Goal: Task Accomplishment & Management: Complete application form

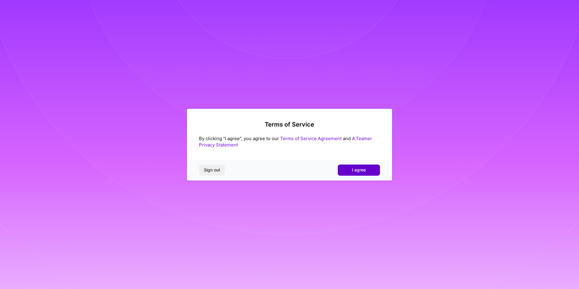
click at [368, 166] on button "I agree" at bounding box center [359, 170] width 42 height 11
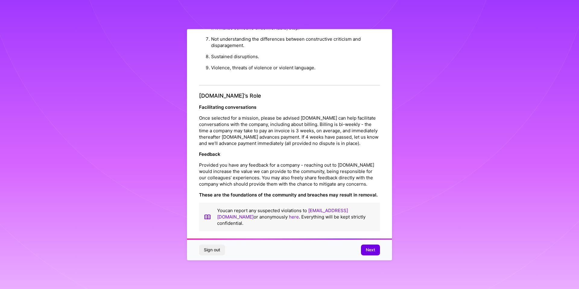
scroll to position [639, 0]
click at [364, 253] on button "Next" at bounding box center [370, 250] width 19 height 11
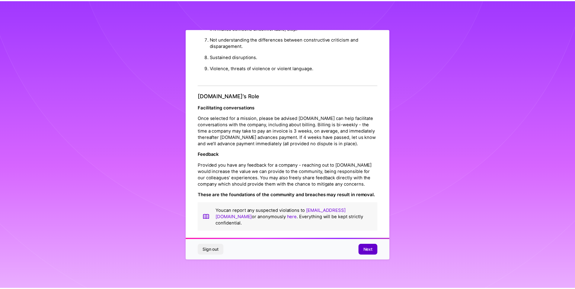
scroll to position [0, 0]
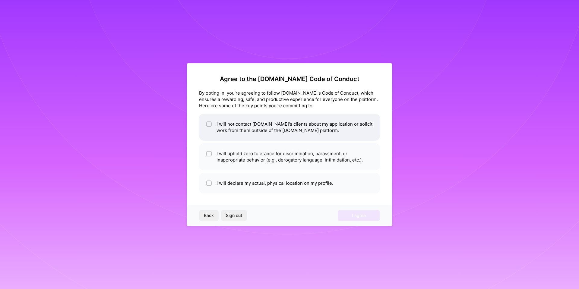
click at [334, 136] on li "I will not contact [DOMAIN_NAME]'s clients about my application or solicit work…" at bounding box center [289, 127] width 181 height 27
checkbox input "true"
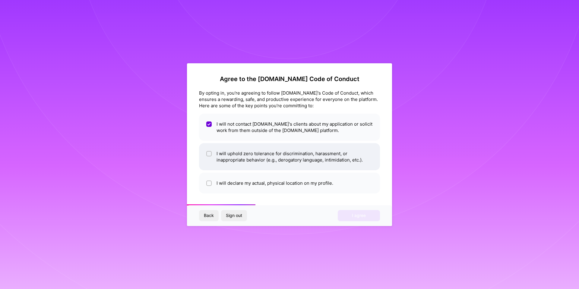
click at [325, 151] on li "I will uphold zero tolerance for discrimination, harassment, or inappropriate b…" at bounding box center [289, 156] width 181 height 27
checkbox input "true"
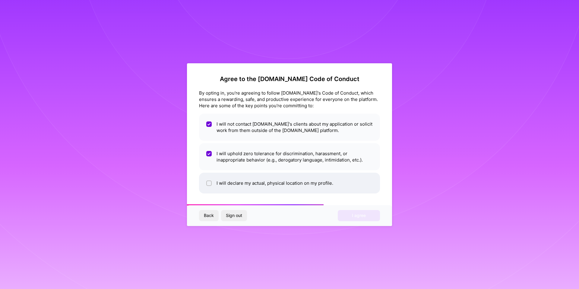
click at [321, 175] on li "I will declare my actual, physical location on my profile." at bounding box center [289, 183] width 181 height 21
checkbox input "true"
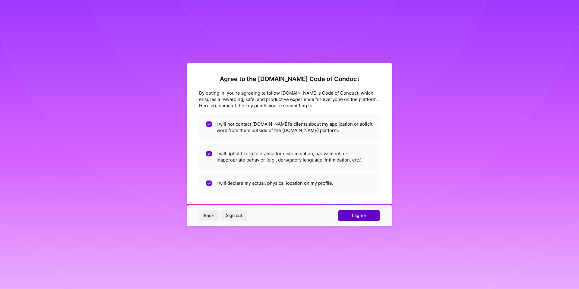
click at [341, 217] on button "I agree" at bounding box center [359, 215] width 42 height 11
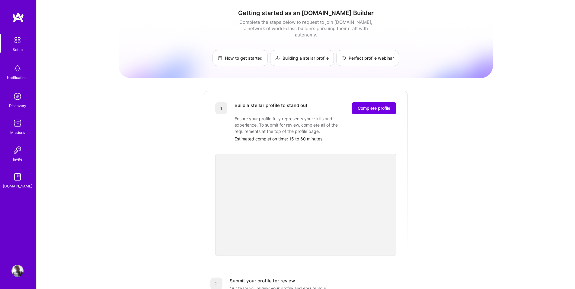
click at [443, 204] on div "Getting started as an A.Team Builder Complete the steps below to request to joi…" at bounding box center [306, 236] width 374 height 462
drag, startPoint x: 389, startPoint y: 104, endPoint x: 387, endPoint y: 101, distance: 4.1
click at [387, 105] on span "Complete profile" at bounding box center [373, 108] width 33 height 6
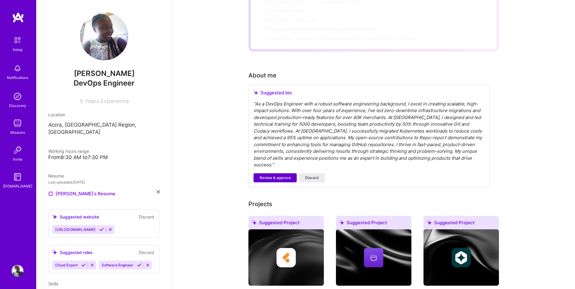
scroll to position [30, 0]
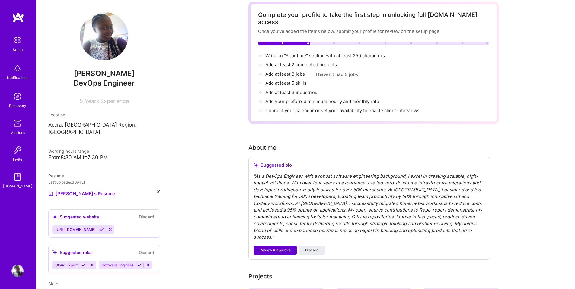
click at [281, 248] on span "Review & approve" at bounding box center [274, 250] width 31 height 5
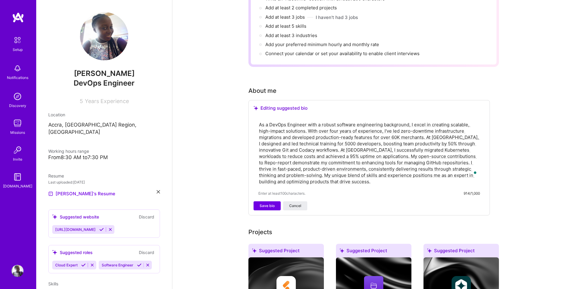
scroll to position [102, 0]
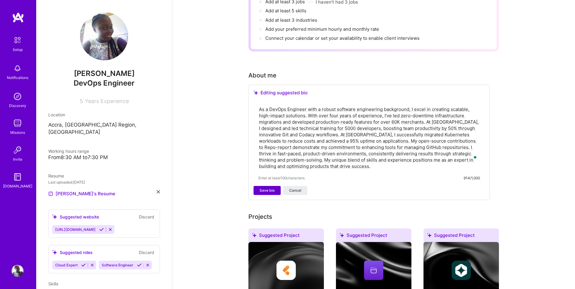
click at [270, 188] on span "Save bio" at bounding box center [266, 190] width 15 height 5
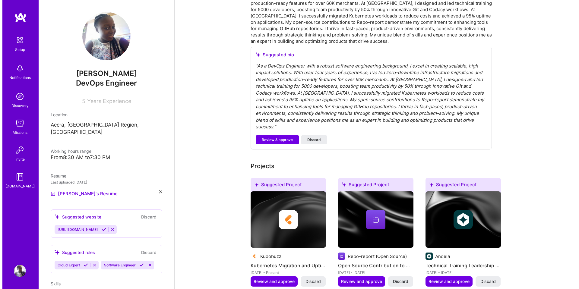
scroll to position [211, 0]
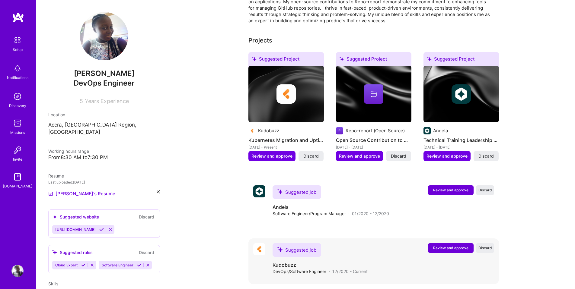
click at [434, 246] on span "Review and approve" at bounding box center [450, 248] width 35 height 5
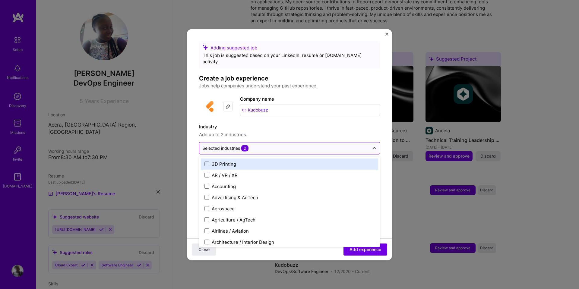
click at [291, 145] on input "text" at bounding box center [285, 148] width 167 height 6
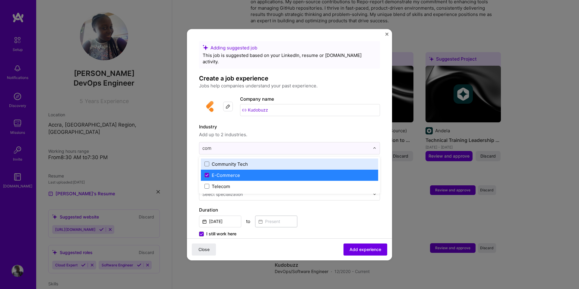
scroll to position [0, 0]
type input "comm"
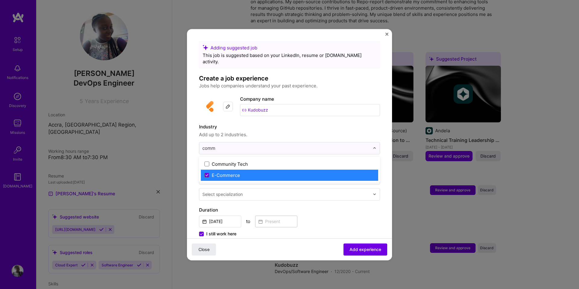
click at [280, 172] on label "E-Commerce" at bounding box center [289, 175] width 170 height 6
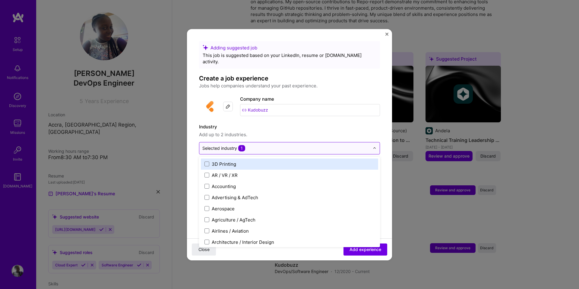
click at [263, 145] on input "text" at bounding box center [285, 148] width 167 height 6
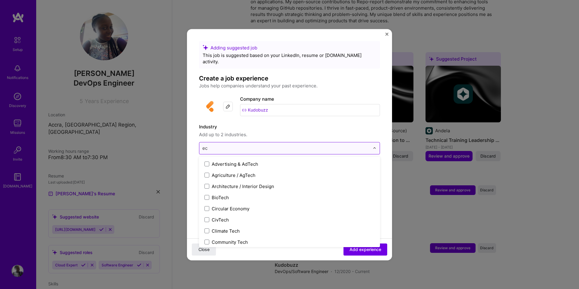
type input "e"
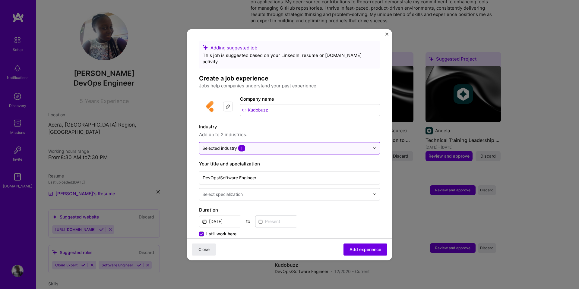
click at [223, 145] on div "Selected industry 1" at bounding box center [223, 148] width 43 height 6
click at [227, 144] on div at bounding box center [285, 148] width 167 height 8
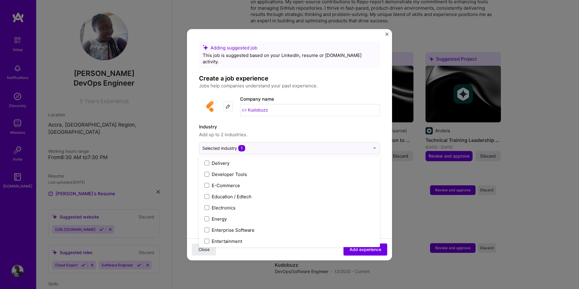
scroll to position [516, 0]
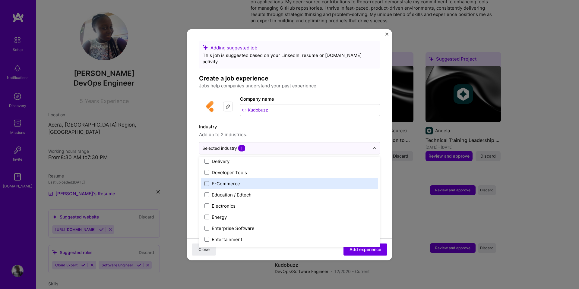
click at [209, 181] on span at bounding box center [206, 183] width 5 height 5
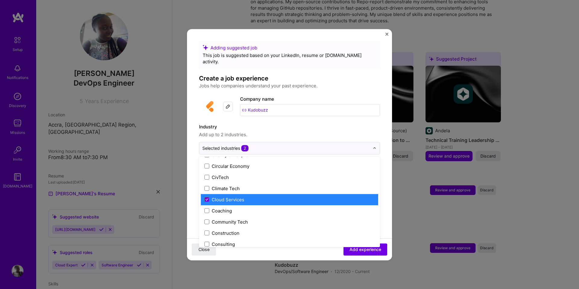
scroll to position [269, 0]
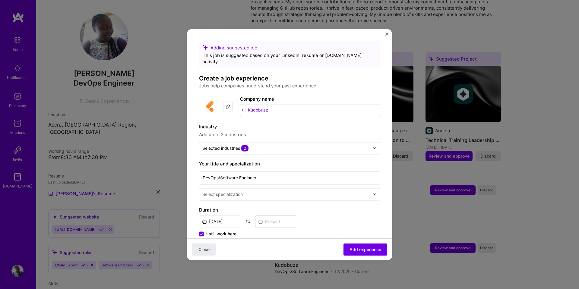
click at [269, 131] on span "Add up to 2 industries." at bounding box center [289, 134] width 181 height 7
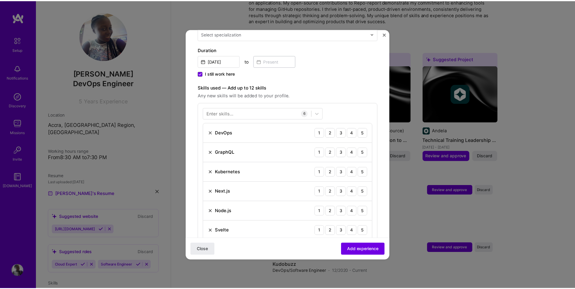
scroll to position [339, 0]
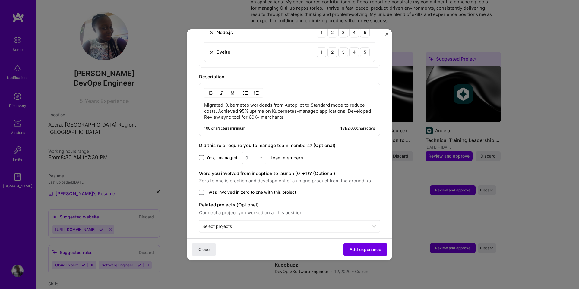
click at [201, 155] on span at bounding box center [201, 157] width 5 height 5
click at [0, 0] on input "Yes, I managed" at bounding box center [0, 0] width 0 height 0
click at [252, 155] on input "text" at bounding box center [251, 158] width 11 height 6
click at [249, 179] on div "2" at bounding box center [254, 184] width 21 height 11
click at [201, 190] on span at bounding box center [201, 192] width 5 height 5
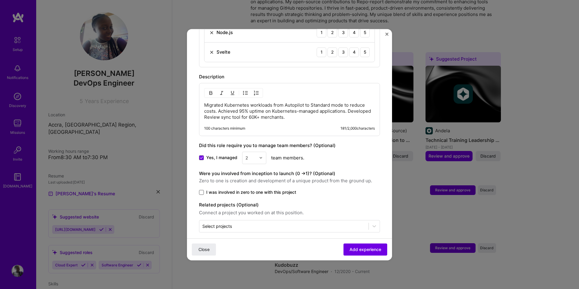
click at [0, 0] on input "I was involved in zero to one with this project" at bounding box center [0, 0] width 0 height 0
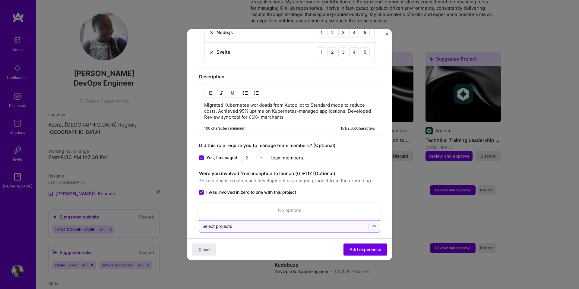
click at [227, 223] on div "Select projects" at bounding box center [217, 226] width 30 height 6
click at [232, 223] on div "Select projects" at bounding box center [217, 226] width 30 height 6
type input "Chrome extension"
click button "Close" at bounding box center [204, 249] width 24 height 12
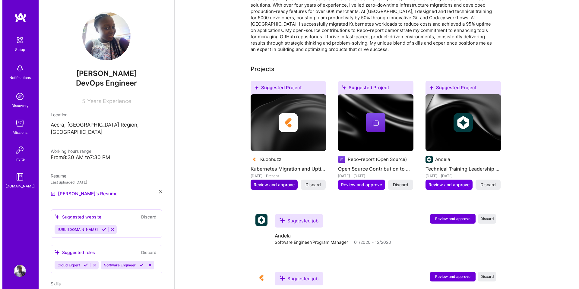
scroll to position [188, 0]
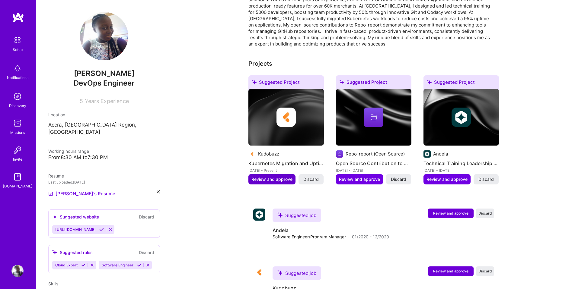
click at [281, 176] on span "Review and approve" at bounding box center [271, 179] width 41 height 6
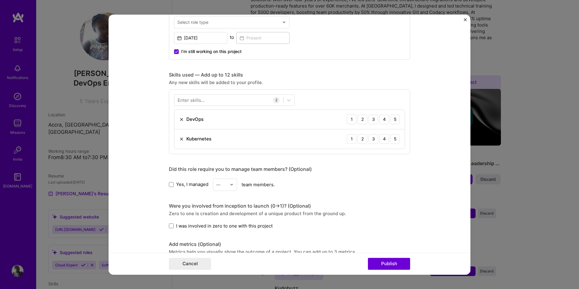
scroll to position [246, 0]
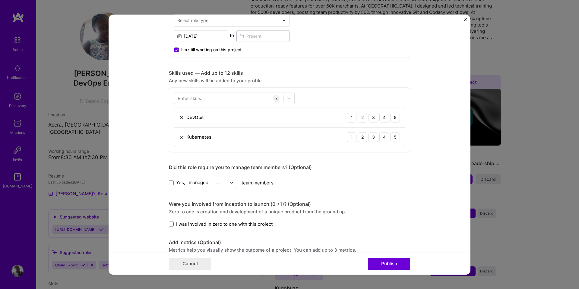
click at [169, 224] on span at bounding box center [171, 224] width 5 height 5
click at [0, 0] on input "I was involved in zero to one with this project" at bounding box center [0, 0] width 0 height 0
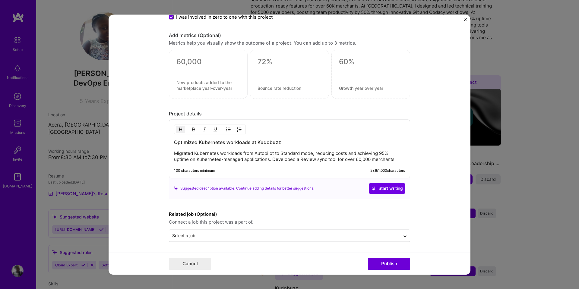
scroll to position [454, 0]
click at [384, 262] on button "Publish" at bounding box center [389, 264] width 42 height 12
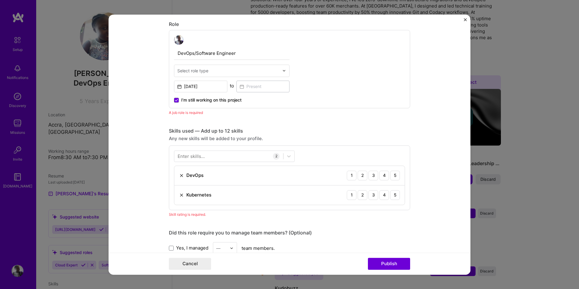
scroll to position [195, 0]
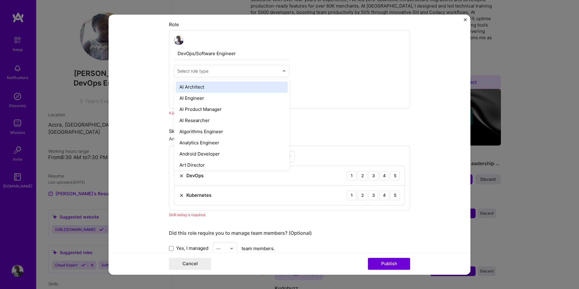
click at [284, 72] on img at bounding box center [284, 71] width 4 height 4
type input "devop"
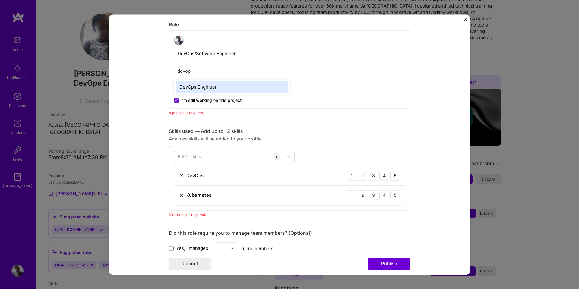
click at [267, 86] on div "DevOps Engineer" at bounding box center [232, 86] width 112 height 11
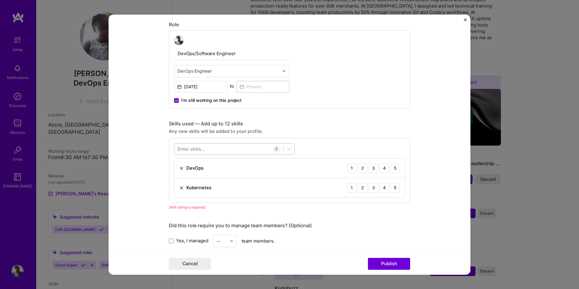
click at [231, 147] on div at bounding box center [228, 149] width 109 height 10
click at [217, 173] on div "Docker" at bounding box center [234, 173] width 113 height 6
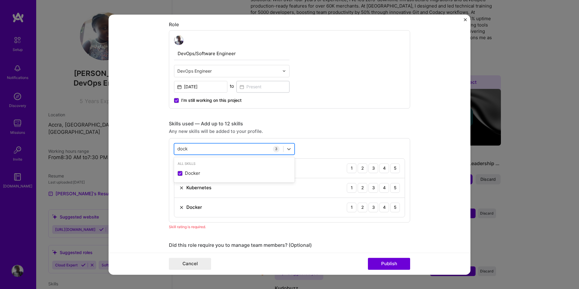
click at [205, 150] on div "dock dock" at bounding box center [228, 149] width 109 height 10
drag, startPoint x: 192, startPoint y: 146, endPoint x: 180, endPoint y: 148, distance: 11.6
click at [180, 148] on div "dock dock" at bounding box center [228, 149] width 109 height 10
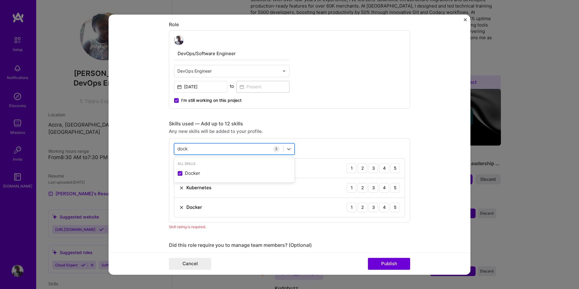
click at [180, 148] on input "dock" at bounding box center [182, 149] width 11 height 6
click at [187, 176] on div "Redis" at bounding box center [234, 173] width 113 height 6
click at [190, 151] on div "redi redi" at bounding box center [228, 149] width 109 height 10
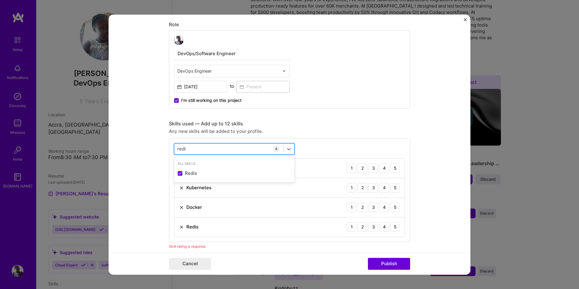
click at [190, 151] on div "redi redi" at bounding box center [228, 149] width 109 height 10
drag, startPoint x: 185, startPoint y: 148, endPoint x: 175, endPoint y: 147, distance: 10.6
click at [175, 147] on div "redi redi" at bounding box center [228, 149] width 109 height 10
drag, startPoint x: 175, startPoint y: 147, endPoint x: 179, endPoint y: 149, distance: 4.7
click at [179, 149] on div "redi redi" at bounding box center [228, 149] width 109 height 10
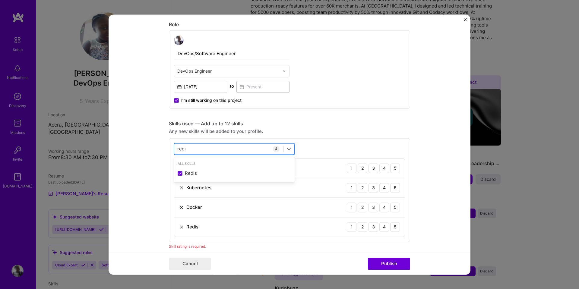
click at [179, 149] on input "redi" at bounding box center [181, 149] width 9 height 6
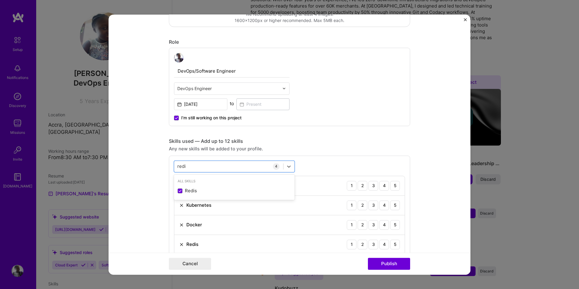
scroll to position [198, 0]
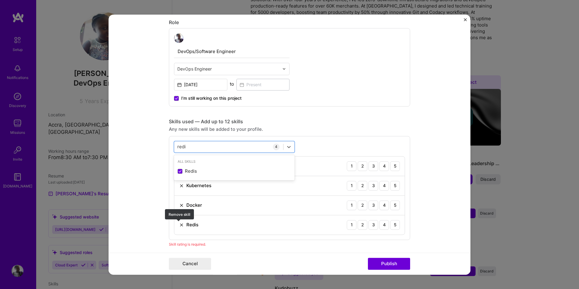
type input "redi"
click at [179, 224] on img at bounding box center [181, 225] width 5 height 5
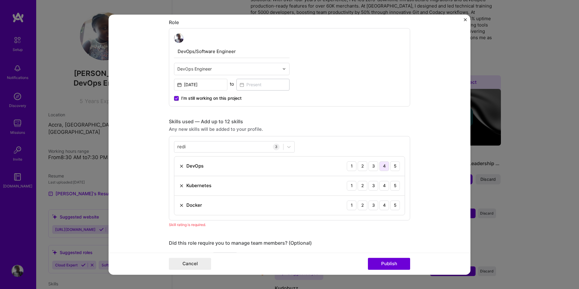
click at [385, 166] on div "4" at bounding box center [384, 166] width 10 height 10
click at [383, 183] on div "4" at bounding box center [384, 186] width 10 height 10
click at [379, 204] on div "4" at bounding box center [384, 206] width 10 height 10
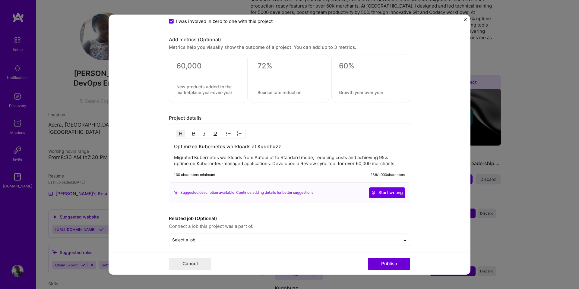
scroll to position [473, 0]
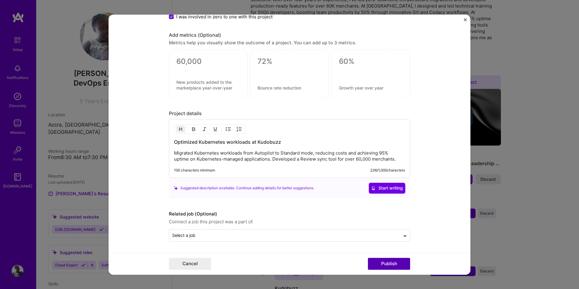
click at [394, 268] on button "Publish" at bounding box center [389, 264] width 42 height 12
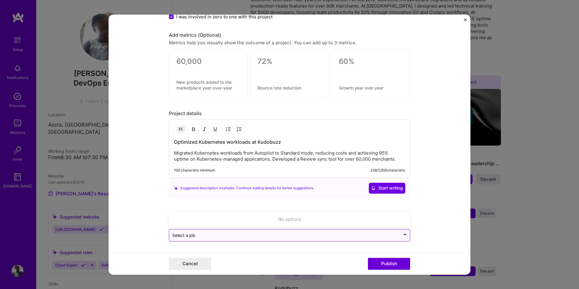
click at [383, 239] on input "text" at bounding box center [284, 235] width 225 height 6
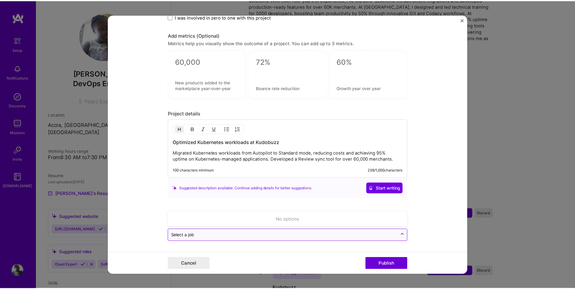
scroll to position [446, 0]
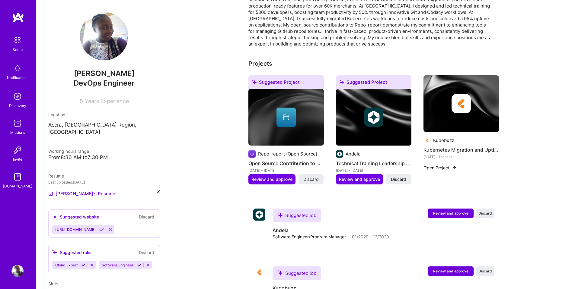
click at [405, 236] on div "Suggested job Andela Software Engineer/Program Manager · 01/2020 - 12/2020 Revi…" at bounding box center [382, 227] width 221 height 36
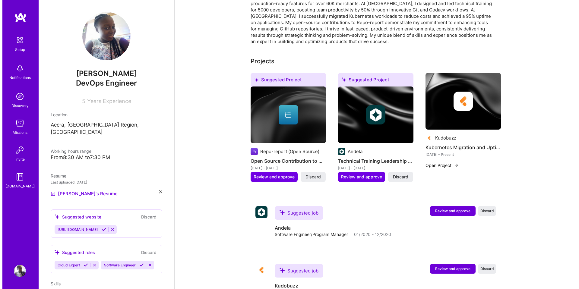
scroll to position [183, 0]
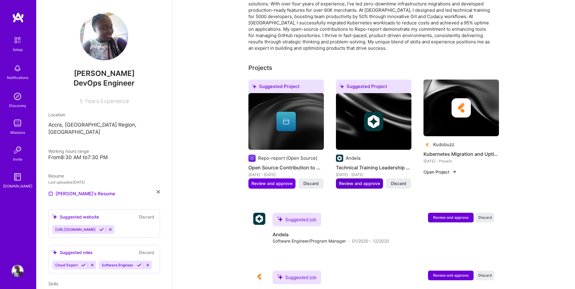
click at [359, 181] on span "Review and approve" at bounding box center [359, 184] width 41 height 6
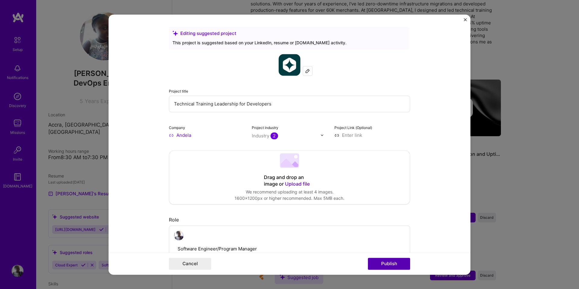
click at [387, 263] on button "Publish" at bounding box center [389, 264] width 42 height 12
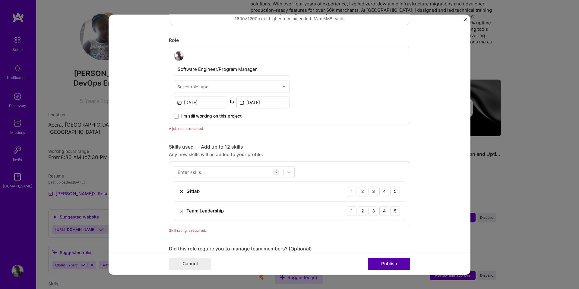
scroll to position [202, 0]
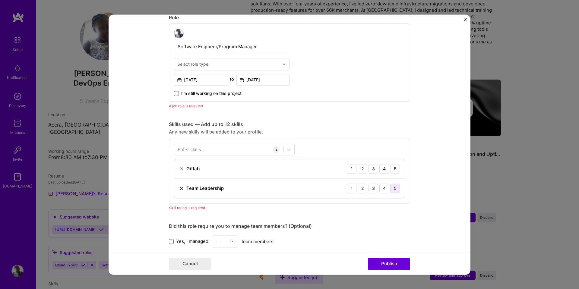
click at [395, 185] on div "5" at bounding box center [395, 189] width 10 height 10
click at [395, 172] on div "5" at bounding box center [395, 169] width 10 height 10
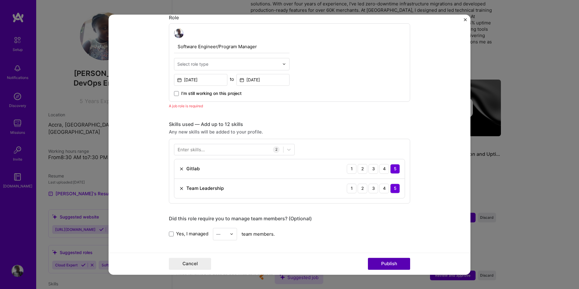
click at [390, 262] on button "Publish" at bounding box center [389, 264] width 42 height 12
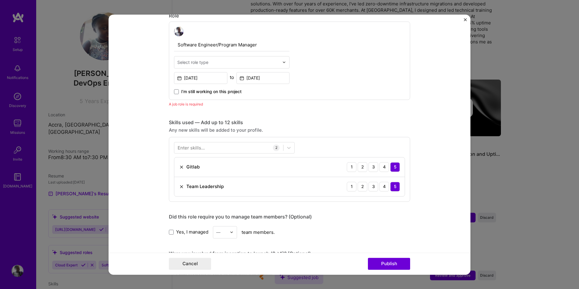
scroll to position [181, 0]
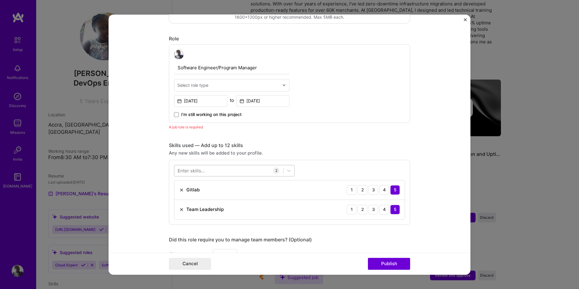
click at [263, 171] on div at bounding box center [228, 171] width 109 height 10
click at [214, 197] on div "Node.js" at bounding box center [234, 195] width 113 height 6
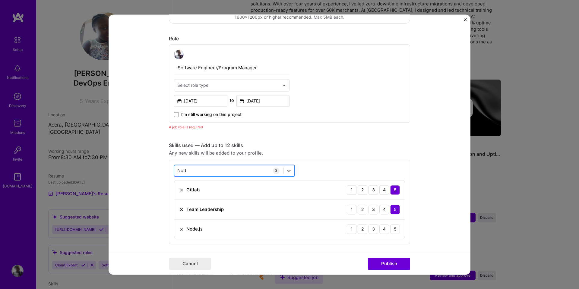
click at [207, 171] on div "Nod Nod" at bounding box center [228, 171] width 109 height 10
drag, startPoint x: 192, startPoint y: 169, endPoint x: 179, endPoint y: 169, distance: 13.0
click at [179, 169] on div "Nod Nod" at bounding box center [228, 171] width 109 height 10
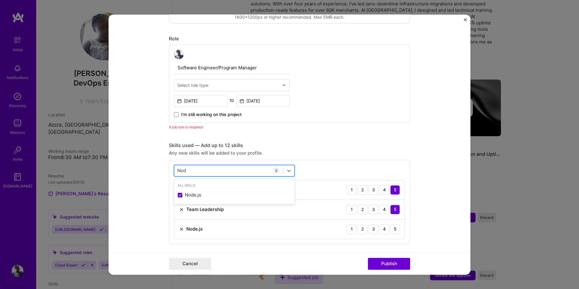
click at [179, 169] on input "Nod" at bounding box center [182, 170] width 10 height 6
type input "C"
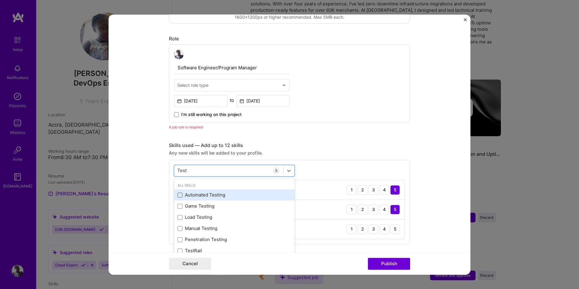
click at [178, 196] on span at bounding box center [180, 195] width 5 height 5
click at [0, 0] on input "checkbox" at bounding box center [0, 0] width 0 height 0
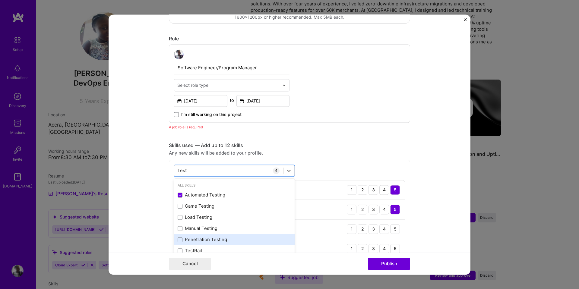
scroll to position [2, 0]
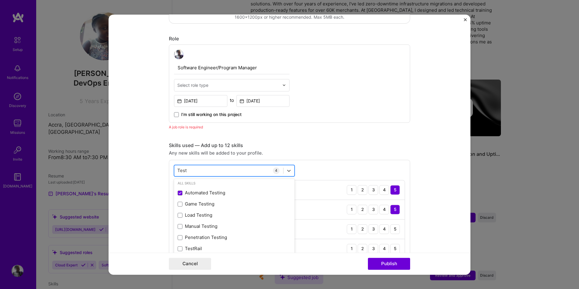
click at [196, 167] on div "Test Test" at bounding box center [228, 171] width 109 height 10
drag, startPoint x: 196, startPoint y: 167, endPoint x: 187, endPoint y: 169, distance: 9.2
click at [187, 169] on div "Test Test" at bounding box center [228, 171] width 109 height 10
drag, startPoint x: 187, startPoint y: 169, endPoint x: 182, endPoint y: 170, distance: 5.1
click at [182, 170] on div "Test Test" at bounding box center [228, 171] width 109 height 10
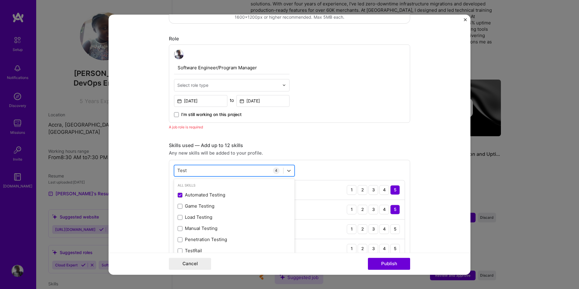
click at [182, 170] on input "Test" at bounding box center [182, 170] width 10 height 6
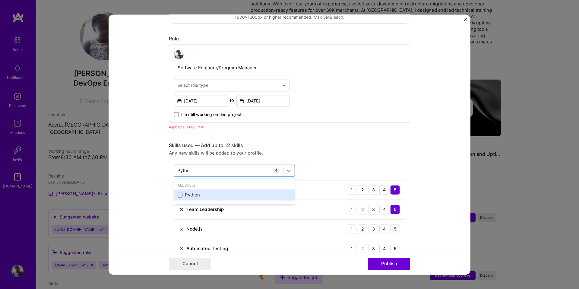
click at [178, 195] on span at bounding box center [180, 195] width 5 height 5
click at [0, 0] on input "checkbox" at bounding box center [0, 0] width 0 height 0
drag, startPoint x: 194, startPoint y: 168, endPoint x: 188, endPoint y: 169, distance: 6.4
click at [188, 169] on div "Pytho Pytho" at bounding box center [228, 171] width 109 height 10
click at [188, 169] on input "Pytho" at bounding box center [183, 170] width 13 height 6
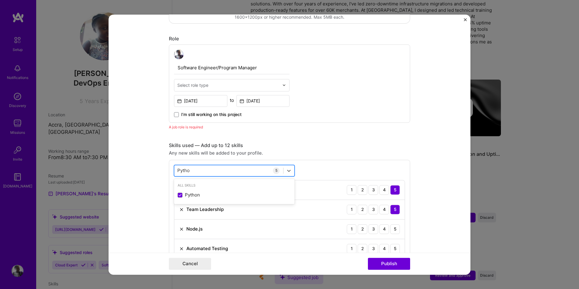
click at [188, 169] on input "Pytho" at bounding box center [183, 170] width 13 height 6
click at [178, 206] on span at bounding box center [180, 206] width 5 height 5
click at [0, 0] on input "checkbox" at bounding box center [0, 0] width 0 height 0
click at [194, 170] on div "React React" at bounding box center [228, 171] width 109 height 10
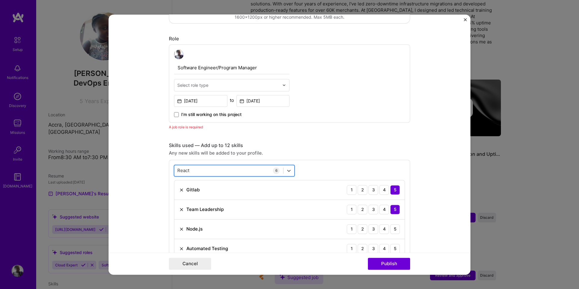
click at [194, 170] on div "React React" at bounding box center [228, 171] width 109 height 10
click at [184, 170] on input "React" at bounding box center [183, 170] width 13 height 6
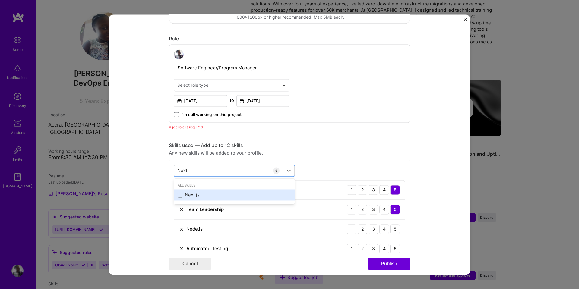
click at [178, 195] on span at bounding box center [180, 195] width 5 height 5
click at [0, 0] on input "checkbox" at bounding box center [0, 0] width 0 height 0
click at [201, 170] on div "Next Next" at bounding box center [228, 171] width 109 height 10
drag, startPoint x: 201, startPoint y: 170, endPoint x: 183, endPoint y: 170, distance: 17.8
click at [183, 170] on div "Next Next" at bounding box center [228, 171] width 109 height 10
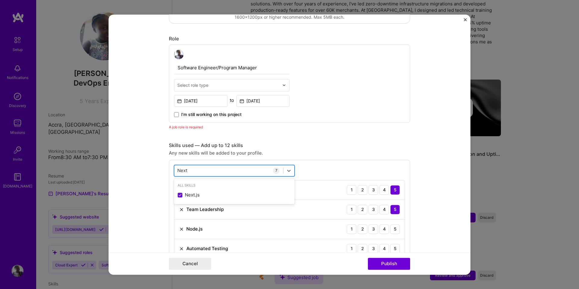
click at [183, 170] on input "Next" at bounding box center [182, 170] width 11 height 6
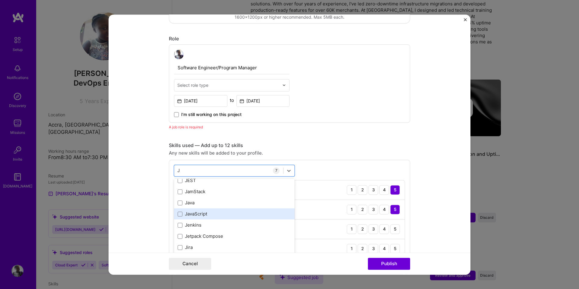
click at [192, 212] on div "JavaScript" at bounding box center [234, 214] width 113 height 6
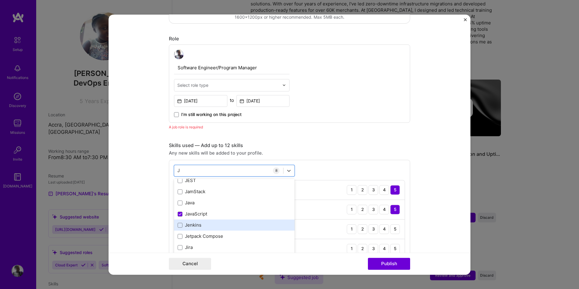
click at [192, 224] on div "Jenkins" at bounding box center [234, 225] width 113 height 6
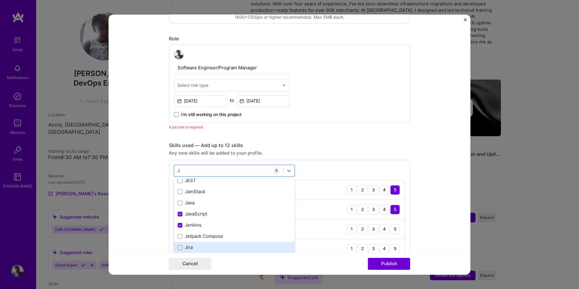
click at [188, 245] on div "Jira" at bounding box center [234, 248] width 113 height 6
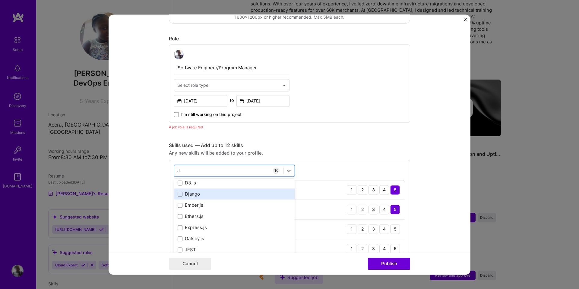
click at [203, 192] on div "Django" at bounding box center [234, 194] width 113 height 6
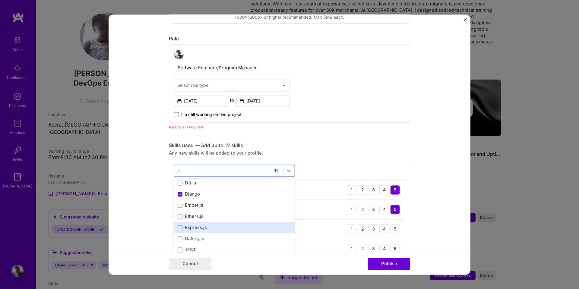
click at [197, 228] on div "Express.js" at bounding box center [234, 228] width 113 height 6
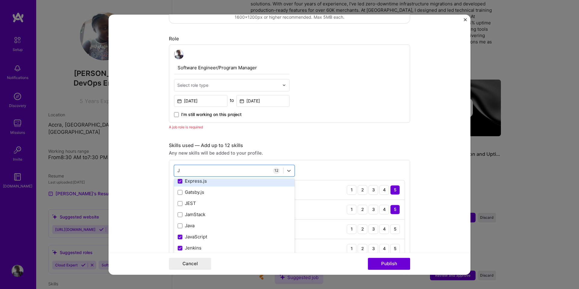
scroll to position [113, 0]
click at [197, 228] on div "Java" at bounding box center [234, 227] width 113 height 6
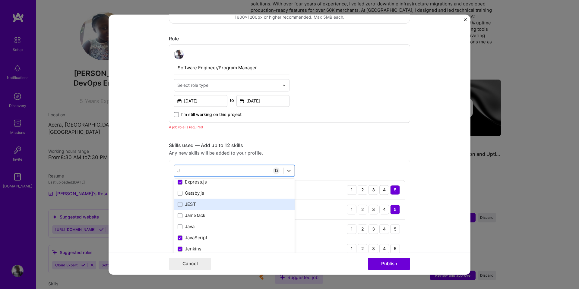
click at [201, 205] on div "JEST" at bounding box center [234, 204] width 113 height 6
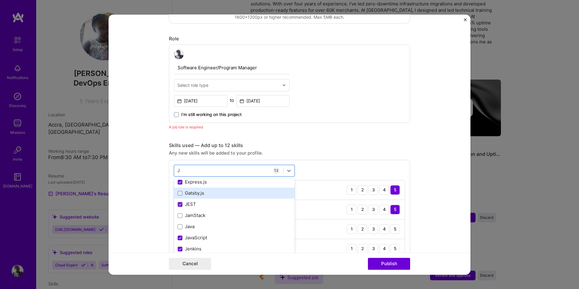
click at [206, 193] on div "Gatsby.js" at bounding box center [234, 193] width 113 height 6
type input "J"
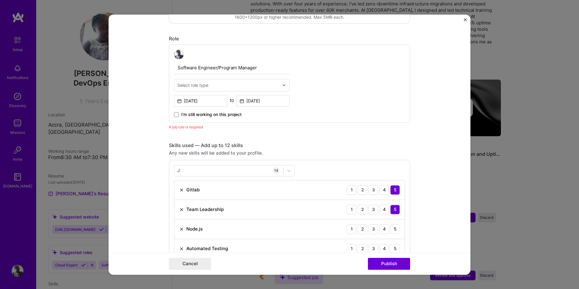
click at [387, 265] on button "Publish" at bounding box center [389, 264] width 42 height 12
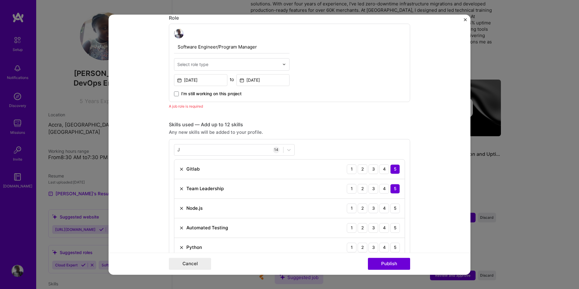
scroll to position [202, 0]
click at [382, 208] on div "4" at bounding box center [384, 208] width 10 height 10
click at [382, 225] on div "4" at bounding box center [384, 228] width 10 height 10
click at [371, 244] on div "3" at bounding box center [374, 247] width 10 height 10
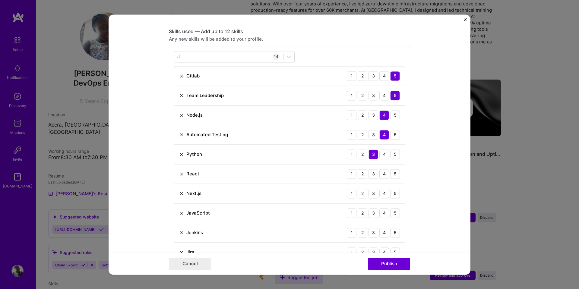
scroll to position [306, 0]
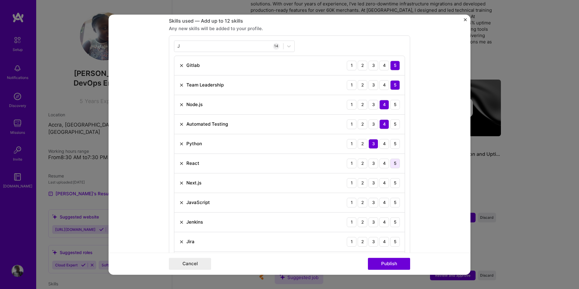
click at [390, 166] on div "5" at bounding box center [395, 164] width 10 height 10
click at [379, 184] on div "4" at bounding box center [384, 183] width 10 height 10
click at [390, 206] on div "5" at bounding box center [395, 203] width 10 height 10
click at [395, 107] on div "5" at bounding box center [395, 105] width 10 height 10
click at [360, 224] on div "2" at bounding box center [363, 222] width 10 height 10
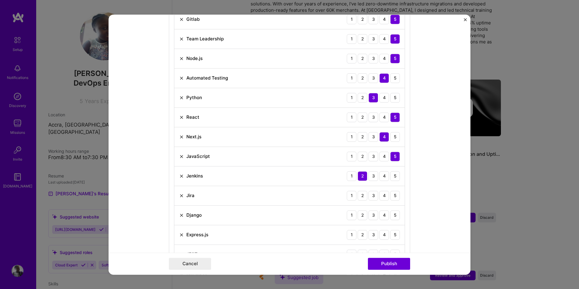
scroll to position [362, 0]
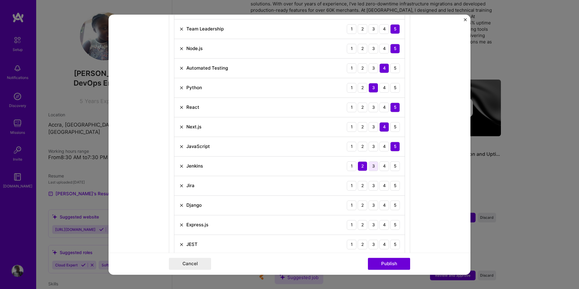
click at [370, 166] on div "3" at bounding box center [374, 166] width 10 height 10
click at [392, 188] on div "5" at bounding box center [395, 186] width 10 height 10
click at [373, 206] on div "3" at bounding box center [374, 206] width 10 height 10
click at [392, 226] on div "5" at bounding box center [395, 225] width 10 height 10
click at [394, 247] on div "5" at bounding box center [395, 245] width 10 height 10
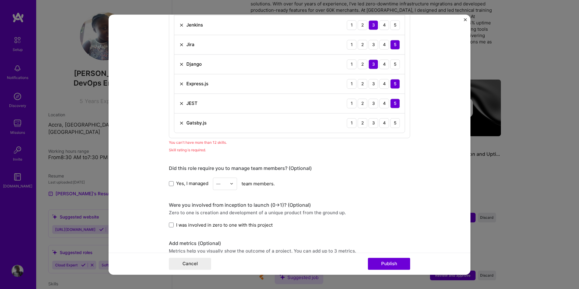
scroll to position [495, 0]
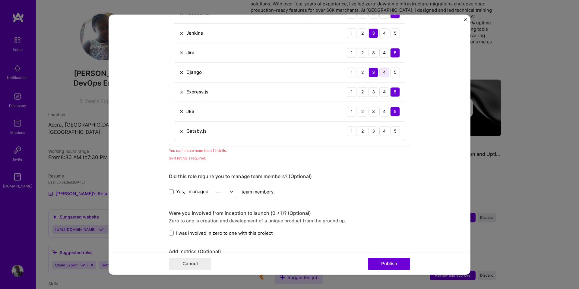
click at [380, 73] on div "4" at bounding box center [384, 73] width 10 height 10
click at [179, 131] on img at bounding box center [181, 131] width 5 height 5
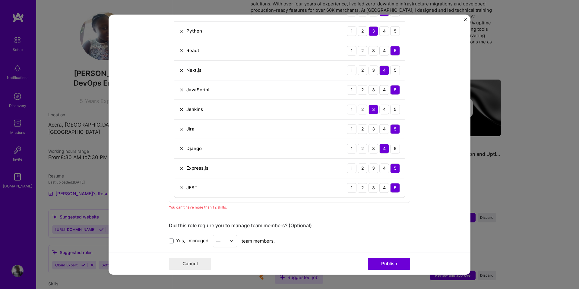
scroll to position [408, 0]
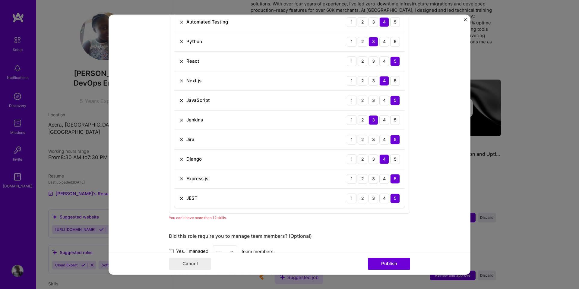
click at [179, 178] on img at bounding box center [181, 178] width 5 height 5
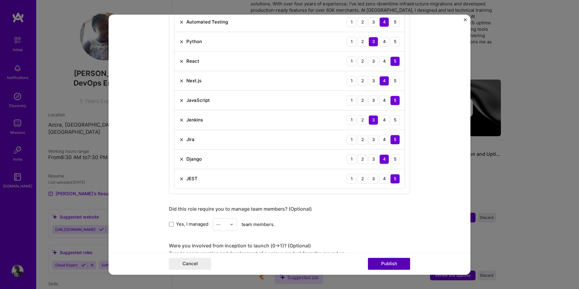
click at [371, 262] on button "Publish" at bounding box center [389, 264] width 42 height 12
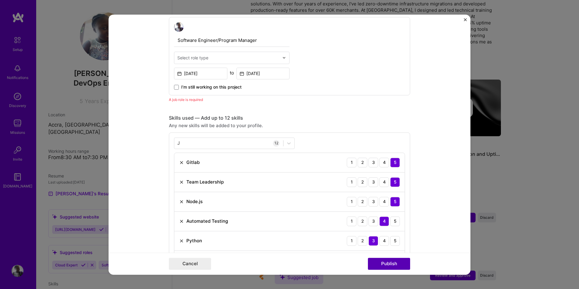
scroll to position [202, 0]
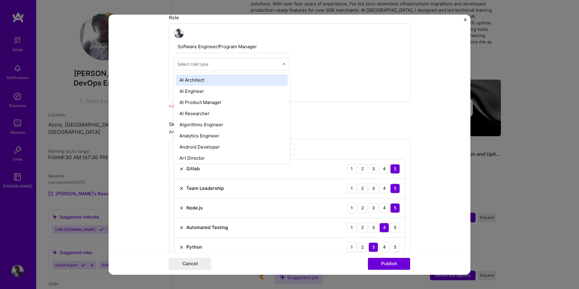
click at [224, 62] on input "text" at bounding box center [228, 64] width 102 height 6
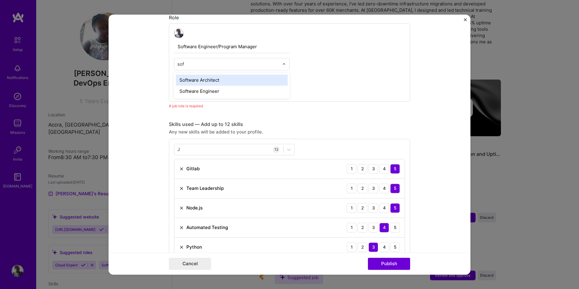
type input "soft"
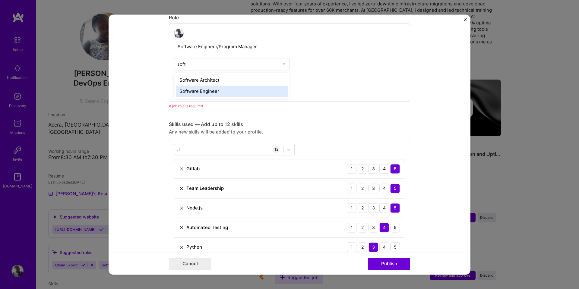
click at [212, 92] on div "Software Engineer" at bounding box center [232, 91] width 112 height 11
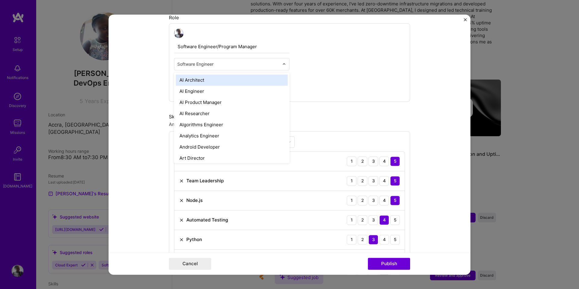
click at [211, 63] on input "text" at bounding box center [228, 64] width 102 height 6
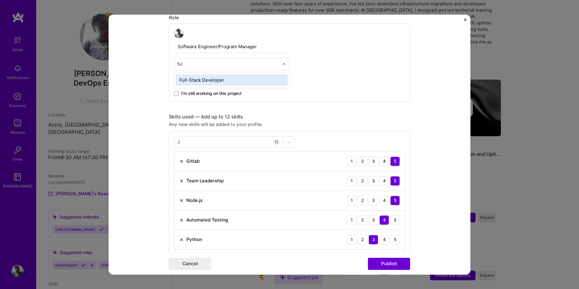
type input "full"
click at [211, 76] on div "Full-Stack Developer" at bounding box center [232, 79] width 112 height 11
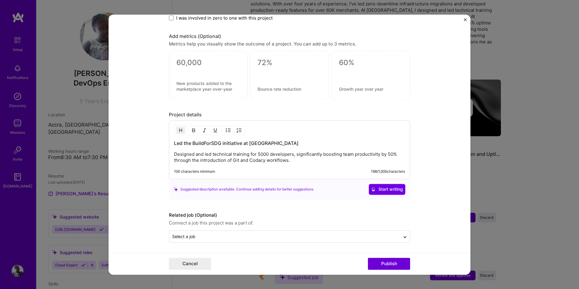
scroll to position [650, 0]
click at [385, 263] on button "Publish" at bounding box center [389, 264] width 42 height 12
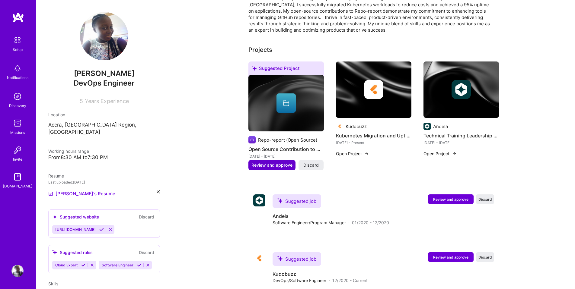
click at [279, 162] on span "Review and approve" at bounding box center [271, 165] width 41 height 6
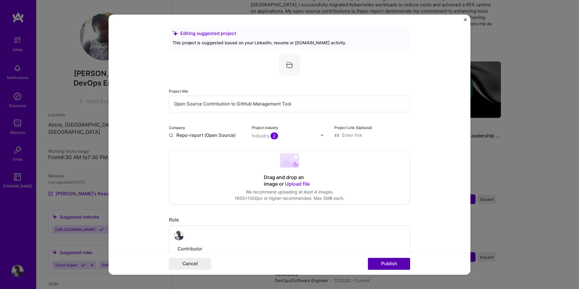
click at [378, 259] on button "Publish" at bounding box center [389, 264] width 42 height 12
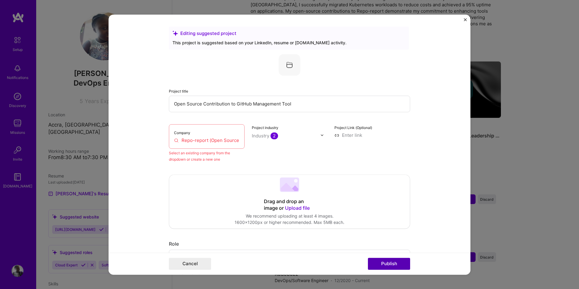
scroll to position [40, 0]
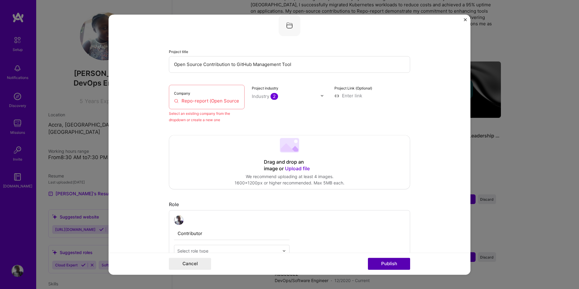
click at [378, 259] on button "Publish" at bounding box center [389, 264] width 42 height 12
click at [225, 98] on input "Repo-report (Open Source)" at bounding box center [206, 101] width 65 height 6
click at [196, 99] on input "Repo-report (Open Source)" at bounding box center [206, 101] width 65 height 6
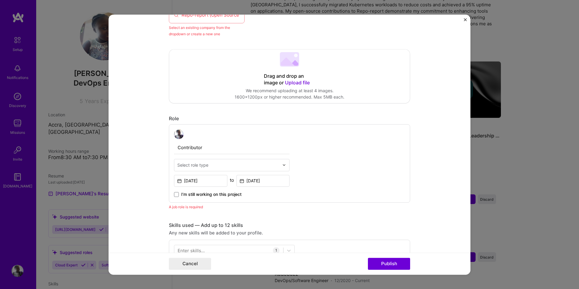
scroll to position [133, 0]
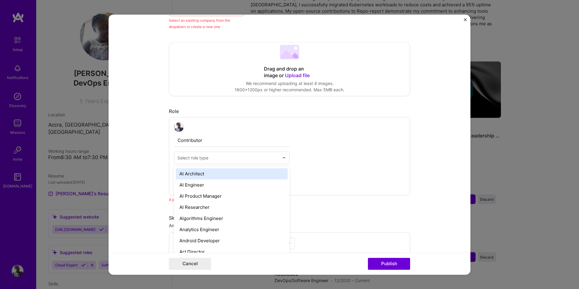
click at [207, 157] on input "text" at bounding box center [228, 158] width 102 height 6
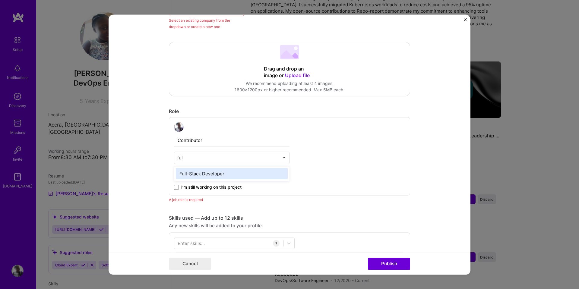
type input "full"
click at [202, 175] on div "Full-Stack Developer" at bounding box center [232, 173] width 112 height 11
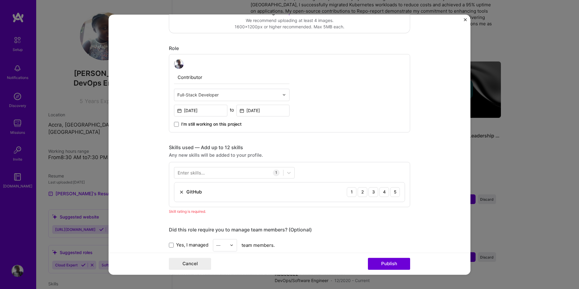
scroll to position [220, 0]
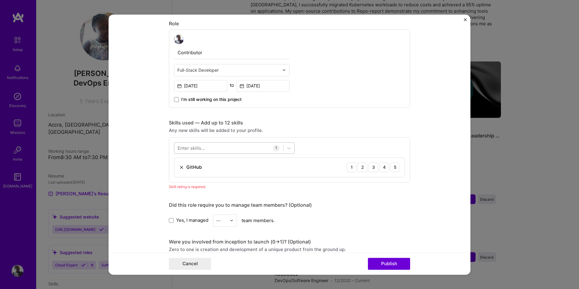
click at [212, 149] on div at bounding box center [228, 148] width 109 height 10
click at [212, 149] on div "T T" at bounding box center [228, 148] width 109 height 10
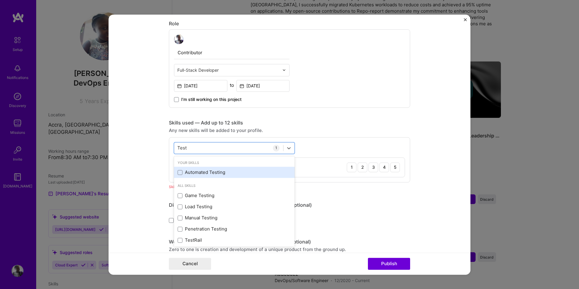
click at [210, 167] on div "Automated Testing" at bounding box center [234, 172] width 121 height 11
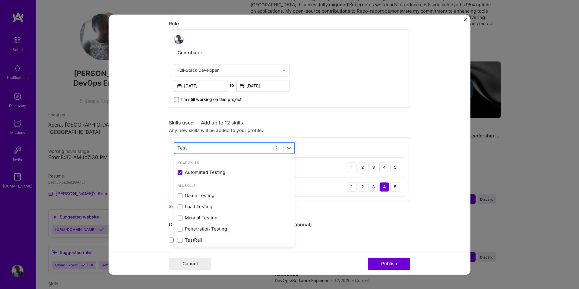
click at [189, 148] on div "Test Test" at bounding box center [228, 148] width 109 height 10
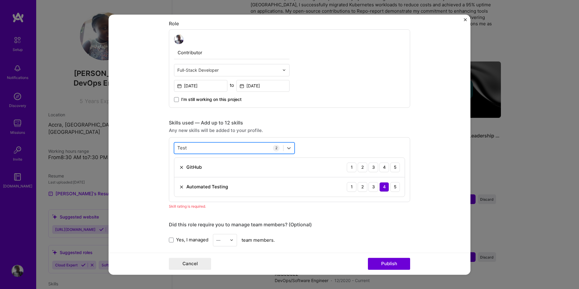
click at [189, 148] on div "Test Test" at bounding box center [228, 148] width 109 height 10
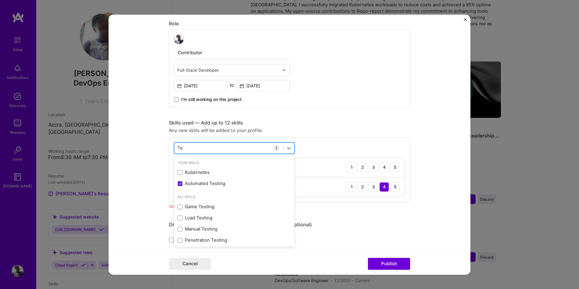
type input "T"
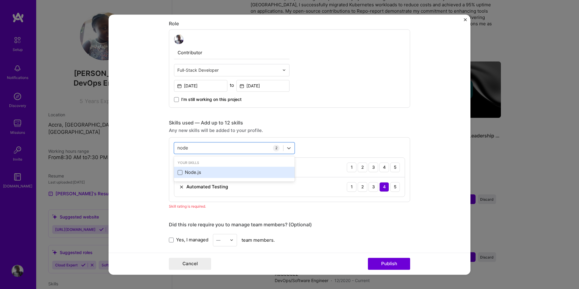
click at [179, 174] on span at bounding box center [180, 172] width 5 height 5
click at [0, 0] on input "checkbox" at bounding box center [0, 0] width 0 height 0
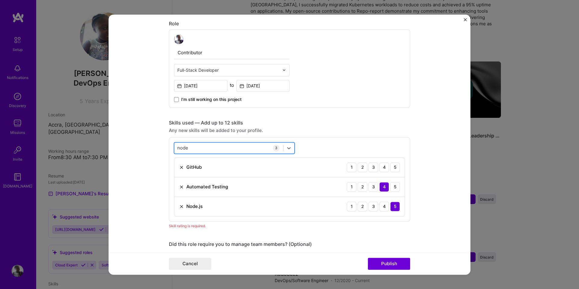
drag, startPoint x: 195, startPoint y: 145, endPoint x: 187, endPoint y: 148, distance: 8.8
click at [187, 148] on div "node node" at bounding box center [228, 148] width 109 height 10
click at [184, 147] on input "node" at bounding box center [182, 148] width 11 height 6
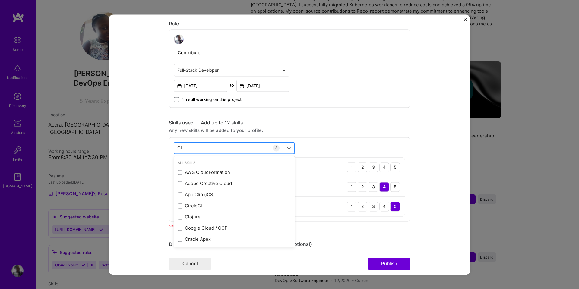
type input "C"
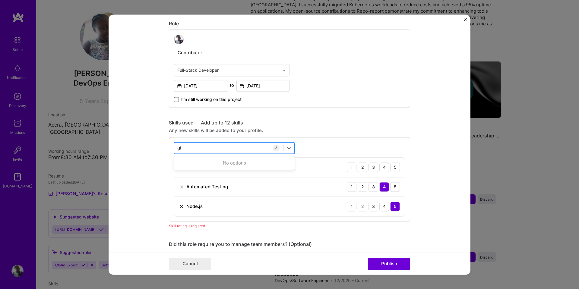
type input "g"
type input "a"
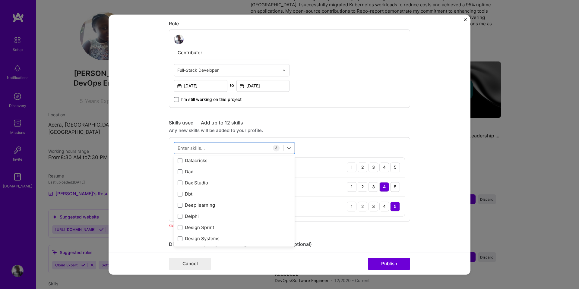
scroll to position [1250, 0]
click at [320, 236] on div "Editing suggested project This project is suggested based on your LinkedIn, res…" at bounding box center [289, 166] width 241 height 720
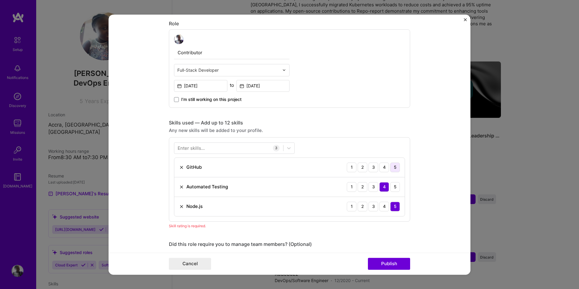
click at [394, 169] on div "5" at bounding box center [395, 168] width 10 height 10
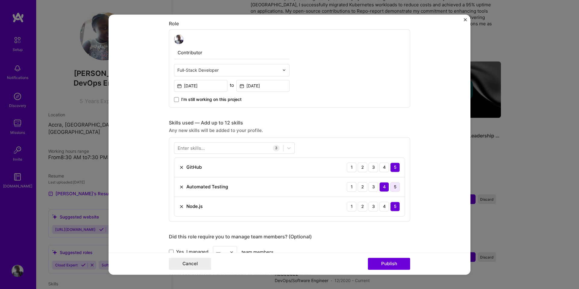
click at [391, 186] on div "5" at bounding box center [395, 187] width 10 height 10
click at [384, 265] on button "Publish" at bounding box center [389, 264] width 42 height 12
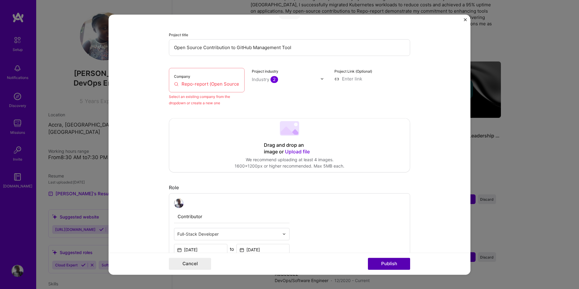
scroll to position [40, 0]
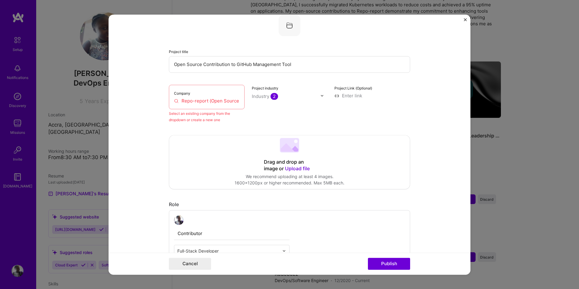
click at [223, 102] on input "Repo-report (Open Source)" at bounding box center [206, 101] width 65 height 6
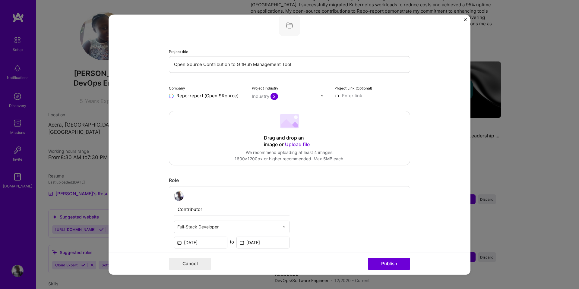
type input "Repo-report (Open Source)"
click at [221, 109] on div "Repo-report (Open Source)" at bounding box center [228, 112] width 58 height 16
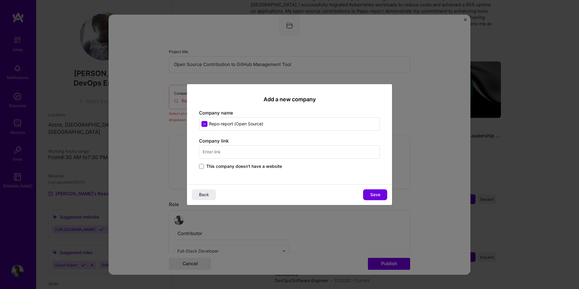
click at [208, 125] on input "Repo-report (Open Source)" at bounding box center [289, 123] width 181 height 13
click at [279, 125] on input "MLH(Repo-report (Open Source)" at bounding box center [289, 123] width 181 height 13
drag, startPoint x: 220, startPoint y: 125, endPoint x: 203, endPoint y: 125, distance: 17.8
click at [203, 125] on input "MLH(Repo-report (Open Source))" at bounding box center [289, 123] width 181 height 13
click at [274, 124] on input "Repo-report (Open Source))" at bounding box center [289, 123] width 181 height 13
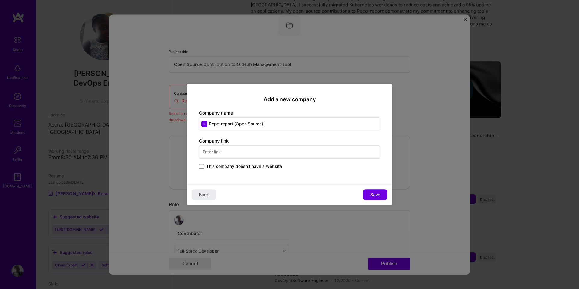
type input "Repo-report (Open Source)"
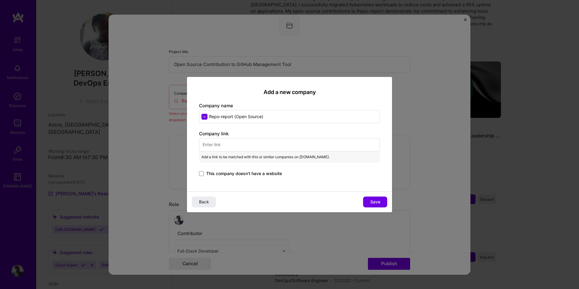
click at [270, 147] on input "text" at bounding box center [289, 144] width 181 height 13
paste input "https://github.com/ljharb/repo-report"
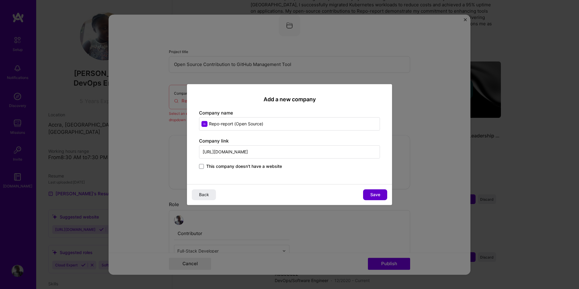
type input "https://github.com/ljharb/repo-report"
click at [378, 196] on span "Save" at bounding box center [375, 195] width 10 height 6
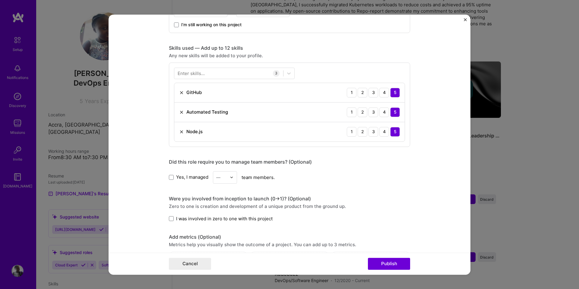
scroll to position [0, 0]
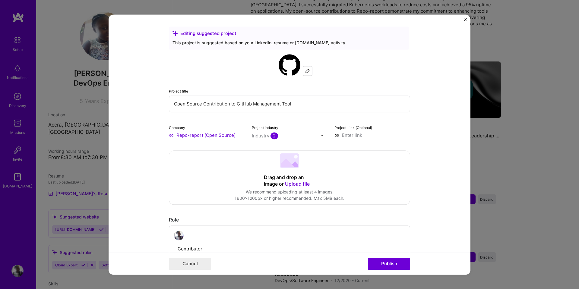
click at [339, 133] on input at bounding box center [372, 135] width 76 height 6
paste input "https://github.com/ljharb/repo-report"
type input "https://github.com/ljharb/repo-report"
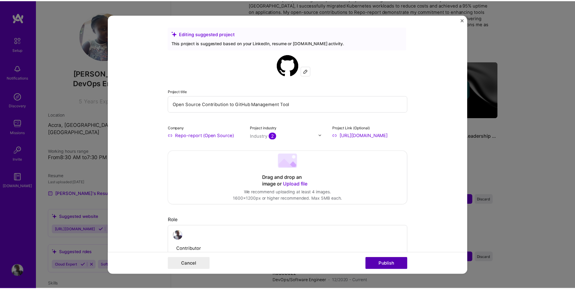
scroll to position [0, 0]
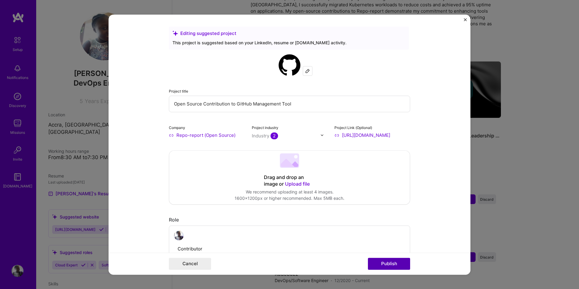
click at [377, 268] on button "Publish" at bounding box center [389, 264] width 42 height 12
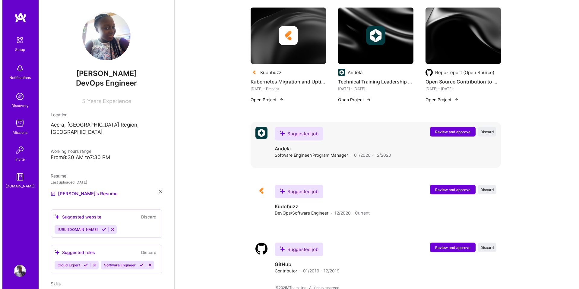
scroll to position [237, 0]
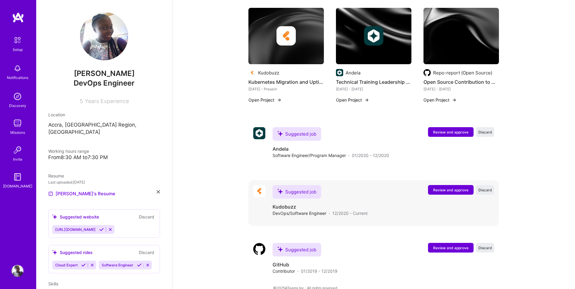
click at [442, 188] on span "Review and approve" at bounding box center [450, 190] width 35 height 5
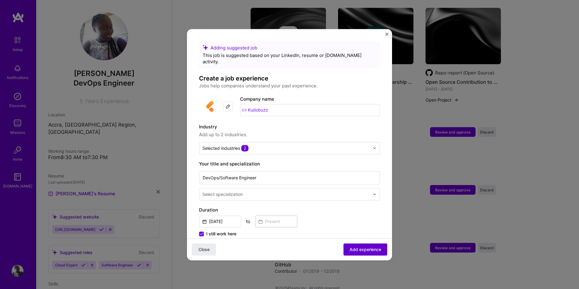
click at [362, 248] on span "Add experience" at bounding box center [366, 249] width 32 height 6
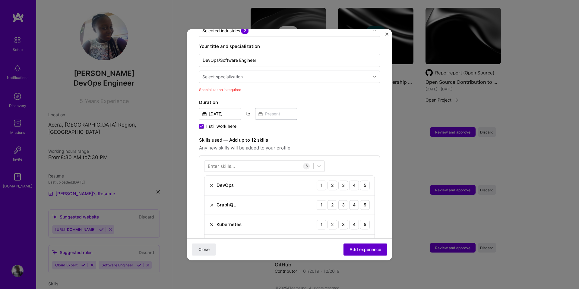
scroll to position [125, 0]
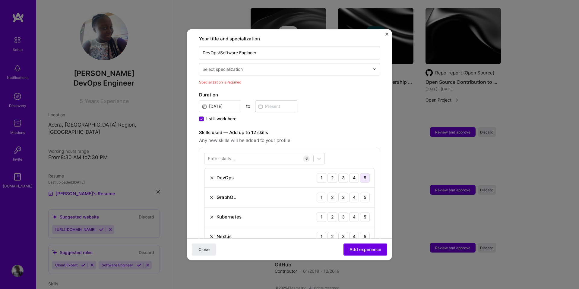
click at [360, 173] on div "5" at bounding box center [365, 178] width 10 height 10
click at [360, 193] on div "5" at bounding box center [365, 198] width 10 height 10
click at [360, 212] on div "5" at bounding box center [365, 217] width 10 height 10
click at [360, 232] on div "5" at bounding box center [365, 237] width 10 height 10
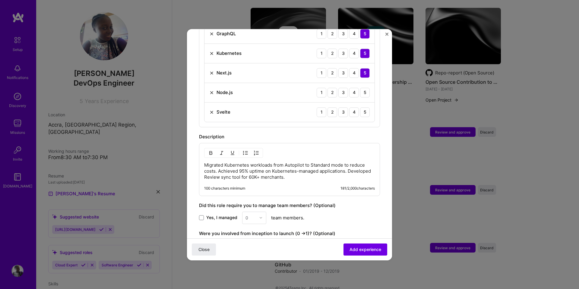
scroll to position [289, 0]
click at [360, 88] on div "5" at bounding box center [365, 93] width 10 height 10
click at [360, 108] on div "5" at bounding box center [365, 113] width 10 height 10
click at [355, 249] on span "Add experience" at bounding box center [366, 249] width 32 height 6
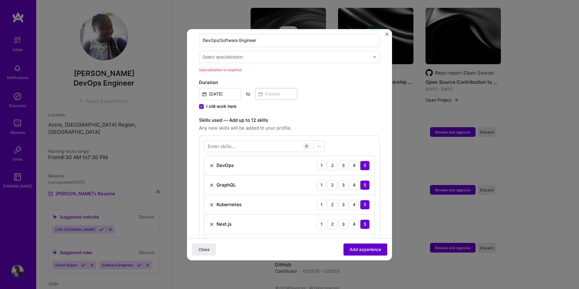
scroll to position [125, 0]
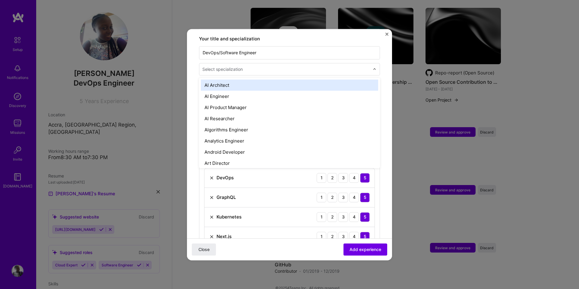
click at [283, 66] on input "text" at bounding box center [286, 69] width 169 height 6
type input "dev"
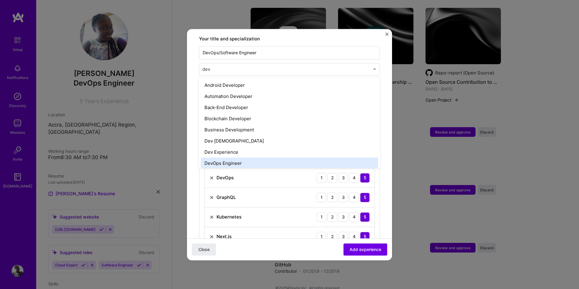
click at [253, 158] on div "DevOps Engineer" at bounding box center [289, 163] width 177 height 11
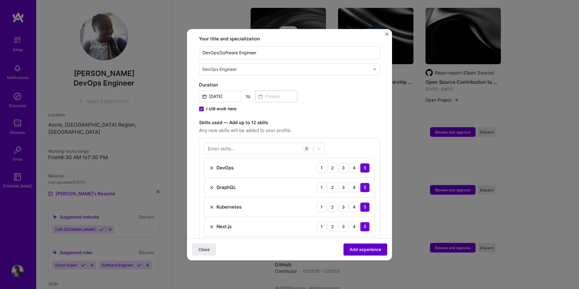
click at [360, 251] on span "Add experience" at bounding box center [366, 249] width 32 height 6
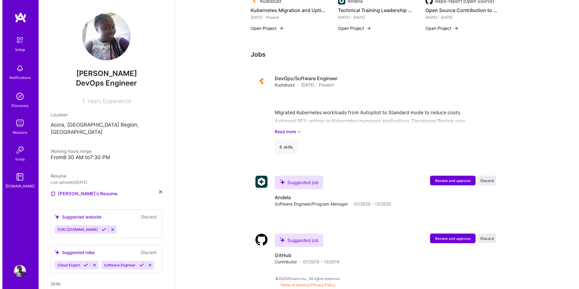
scroll to position [302, 0]
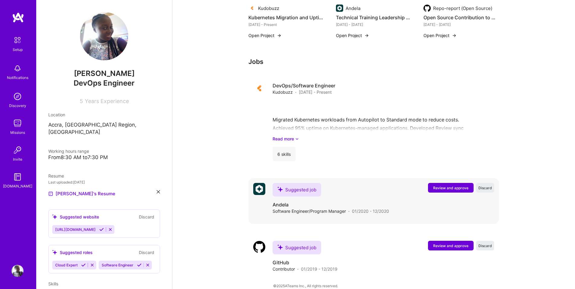
click at [439, 185] on span "Review and approve" at bounding box center [450, 187] width 35 height 5
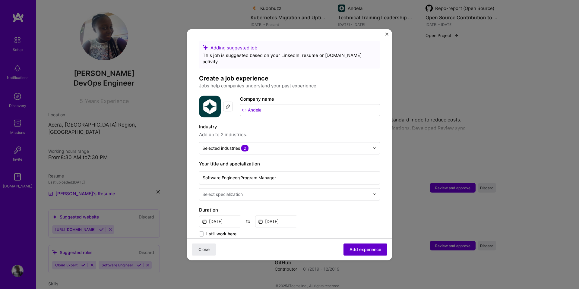
click at [372, 247] on span "Add experience" at bounding box center [366, 249] width 32 height 6
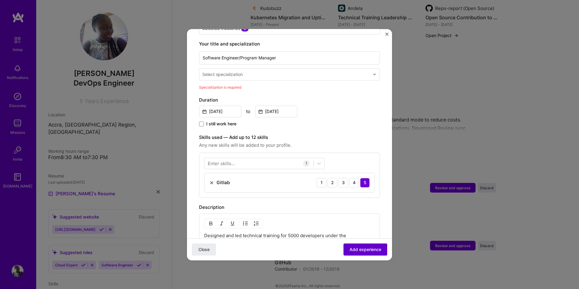
scroll to position [125, 0]
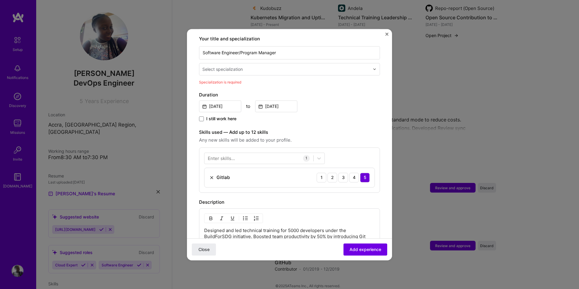
click at [229, 66] on div "Select specialization" at bounding box center [222, 69] width 40 height 6
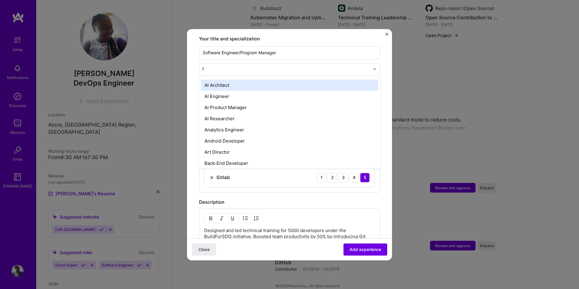
type input "fu"
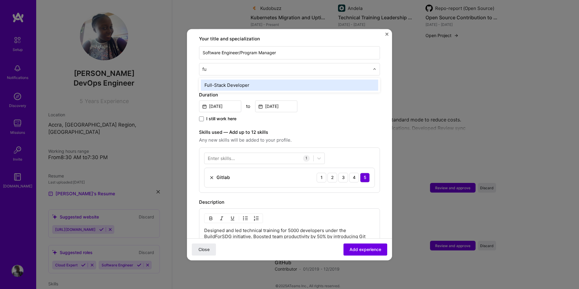
click at [229, 80] on div "Full-Stack Developer" at bounding box center [289, 85] width 177 height 11
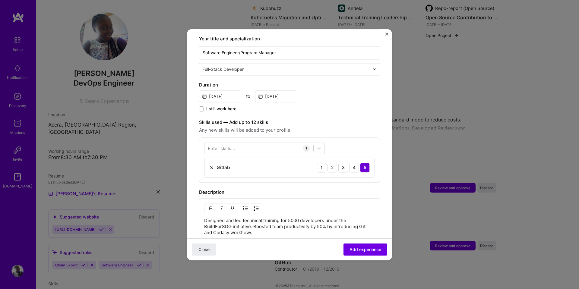
click at [366, 243] on div "Close Add experience" at bounding box center [289, 249] width 205 height 22
click at [367, 246] on button "Add experience" at bounding box center [366, 249] width 44 height 12
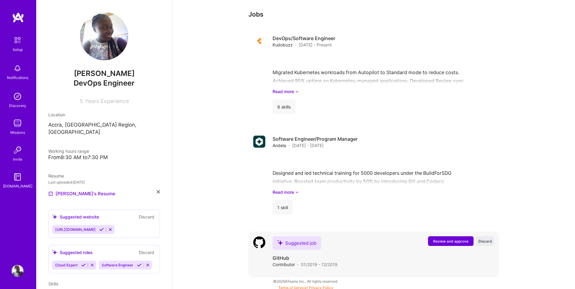
scroll to position [344, 0]
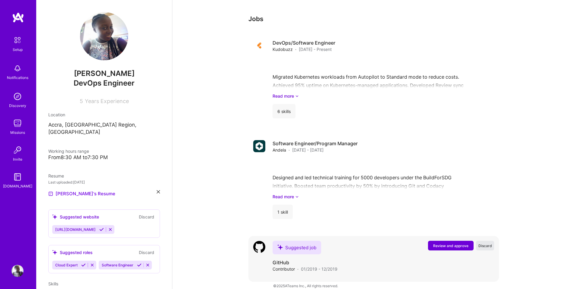
click at [480, 243] on span "Discard" at bounding box center [485, 245] width 14 height 5
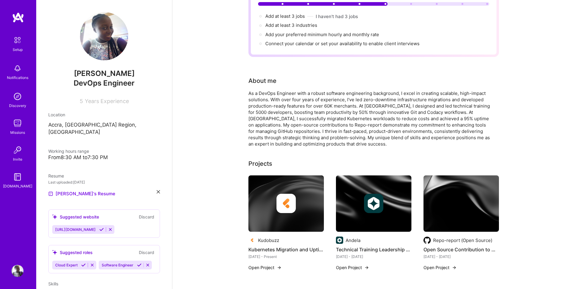
scroll to position [0, 0]
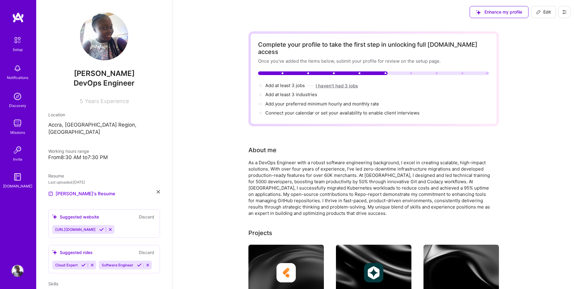
click at [337, 83] on button "I haven't had 3 jobs" at bounding box center [336, 86] width 42 height 6
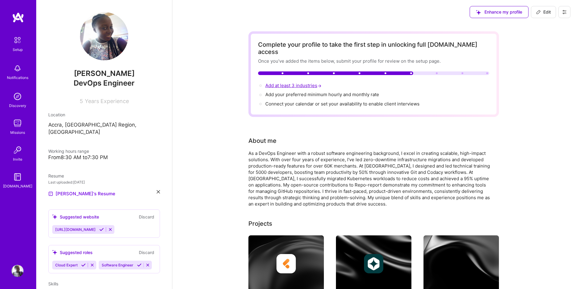
click at [304, 83] on span "Add at least 3 industries →" at bounding box center [293, 86] width 57 height 6
select select "US"
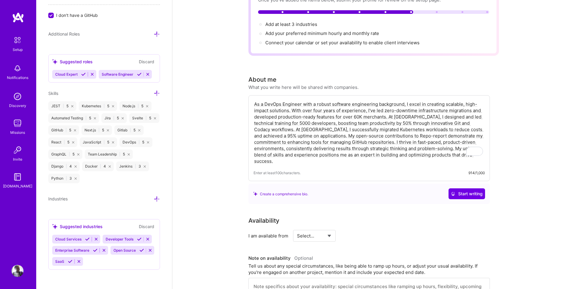
scroll to position [72, 0]
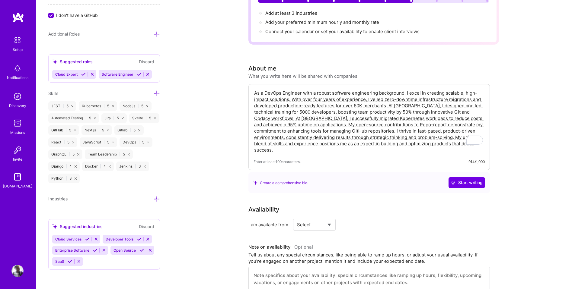
click at [139, 253] on icon at bounding box center [141, 250] width 5 height 5
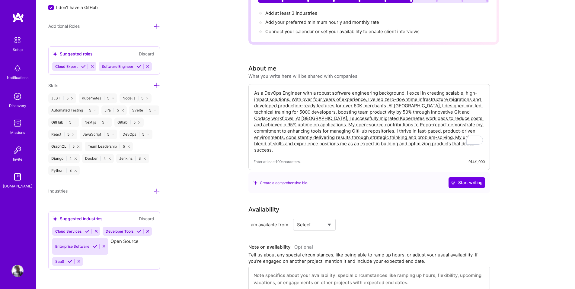
scroll to position [418, 0]
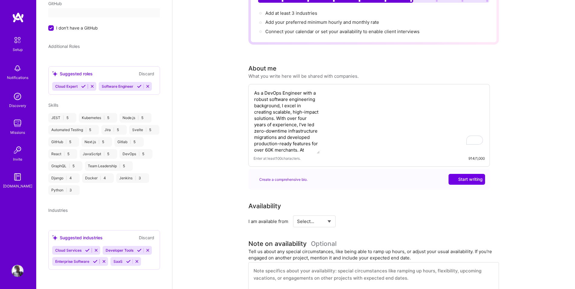
click at [127, 260] on icon at bounding box center [128, 261] width 5 height 5
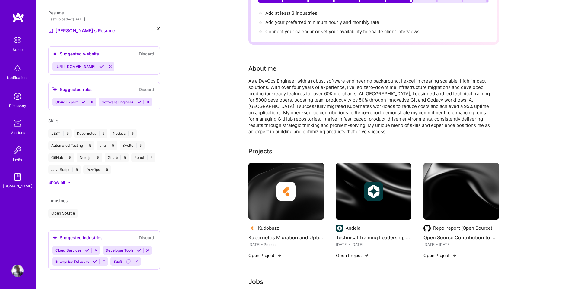
scroll to position [167, 0]
click at [138, 252] on icon at bounding box center [139, 250] width 5 height 5
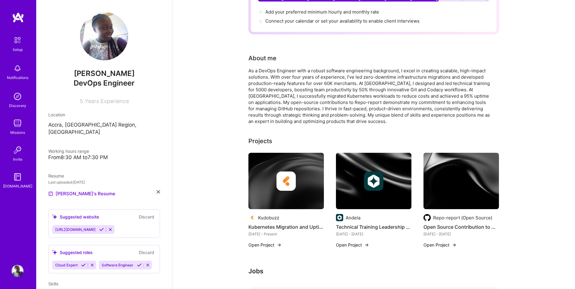
scroll to position [0, 0]
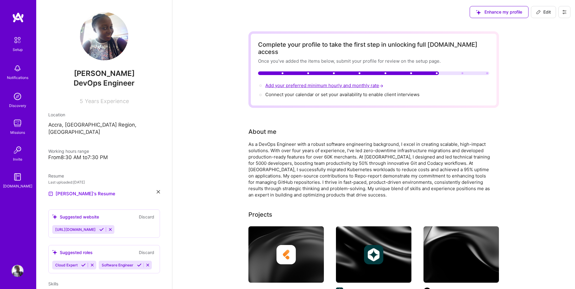
click at [309, 83] on span "Add your preferred minimum hourly and monthly rate →" at bounding box center [324, 86] width 119 height 6
select select "US"
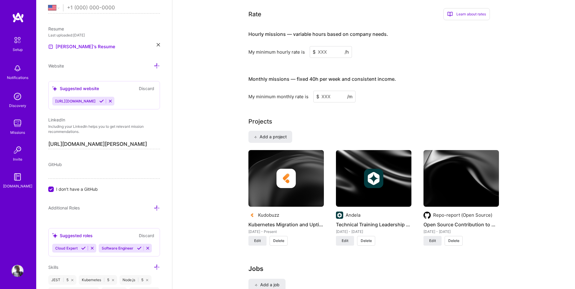
scroll to position [374, 0]
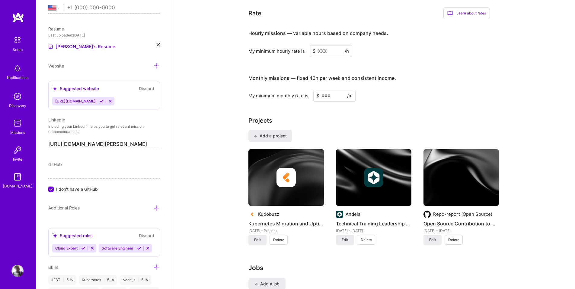
click at [329, 45] on input at bounding box center [330, 51] width 42 height 12
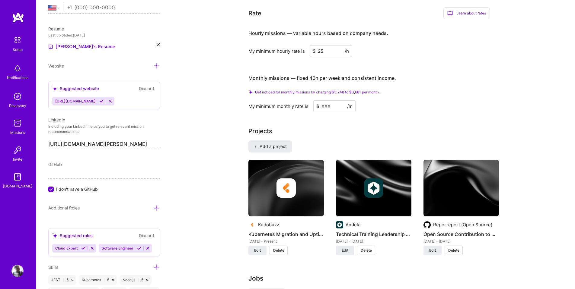
type input "25"
click at [330, 100] on input at bounding box center [334, 106] width 42 height 12
drag, startPoint x: 335, startPoint y: 85, endPoint x: 346, endPoint y: 86, distance: 10.3
click at [346, 90] on span "Get noticed for monthly missions by charging $3,248 to $3,681 per month." at bounding box center [317, 92] width 125 height 5
copy span "3,248"
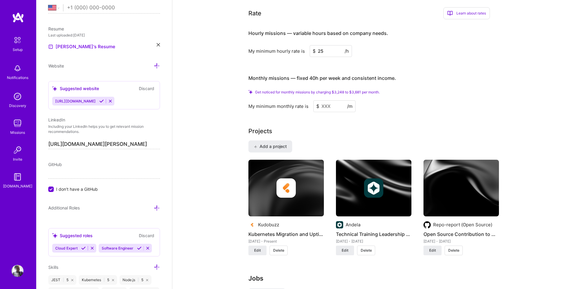
click at [338, 101] on input at bounding box center [334, 106] width 42 height 12
paste input
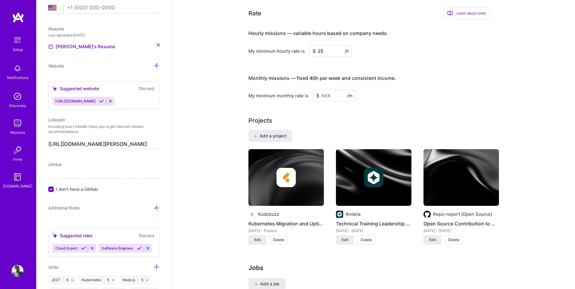
click at [331, 90] on input at bounding box center [334, 96] width 42 height 12
click at [325, 78] on div "Monthly missions — fixed 40h per week and consistent income." at bounding box center [321, 78] width 147 height 19
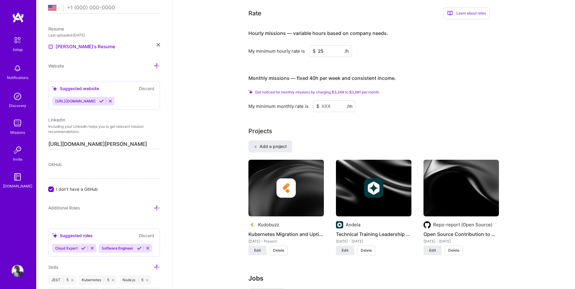
click at [327, 100] on input at bounding box center [334, 106] width 42 height 12
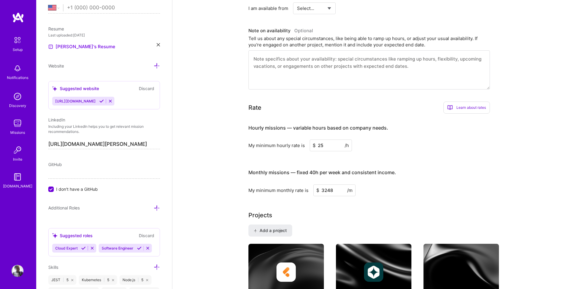
scroll to position [271, 0]
type input "3248"
click at [325, 139] on input "25" at bounding box center [330, 145] width 42 height 12
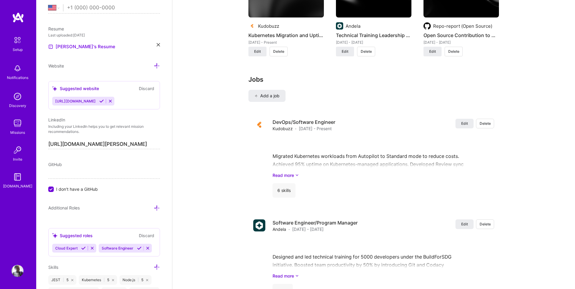
scroll to position [154, 0]
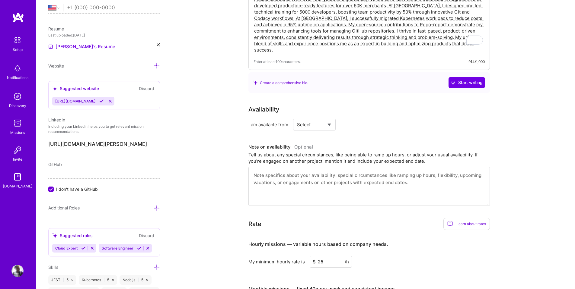
click at [464, 218] on div "Learn about rates" at bounding box center [466, 224] width 46 height 12
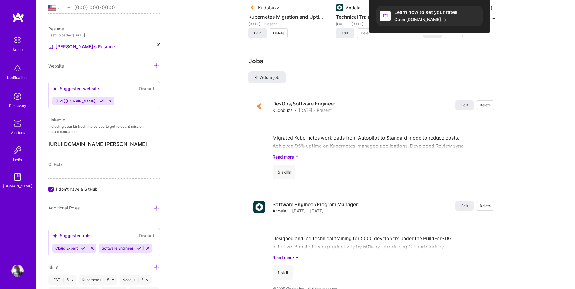
scroll to position [575, 0]
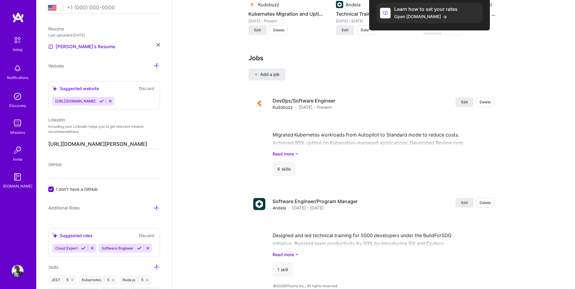
click at [526, 170] on div at bounding box center [287, 144] width 575 height 289
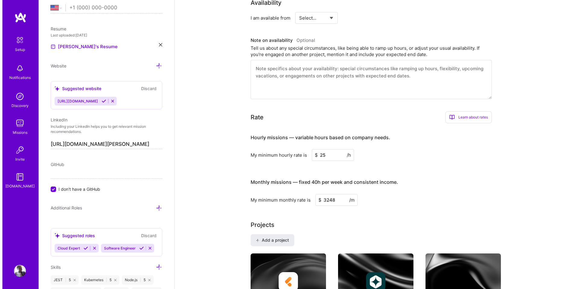
scroll to position [0, 0]
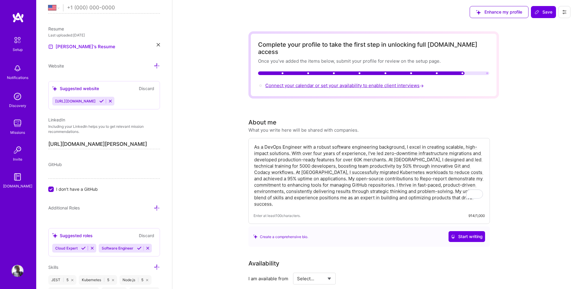
click at [402, 83] on span "Connect your calendar or set your availability to enable client interviews →" at bounding box center [345, 86] width 160 height 6
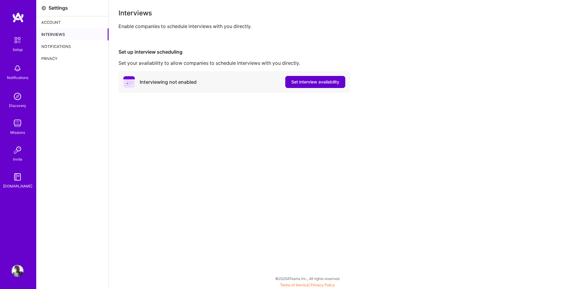
click at [315, 79] on span "Set interview availability" at bounding box center [315, 82] width 48 height 6
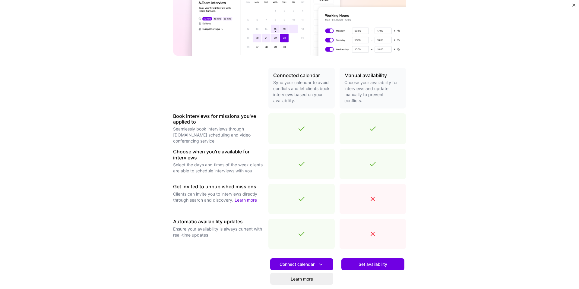
scroll to position [133, 0]
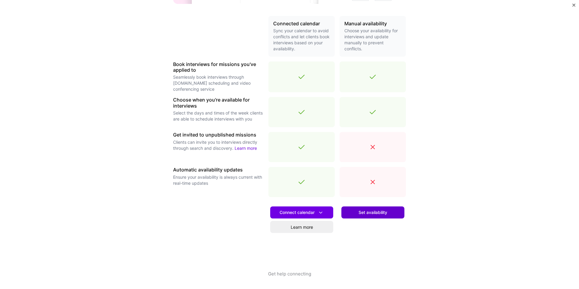
click at [374, 211] on span "Set availability" at bounding box center [373, 213] width 29 height 6
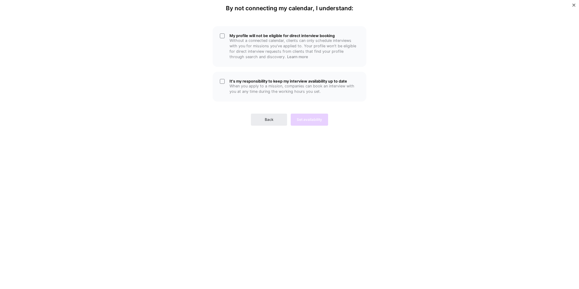
scroll to position [0, 0]
click at [272, 120] on span "Back" at bounding box center [269, 119] width 9 height 5
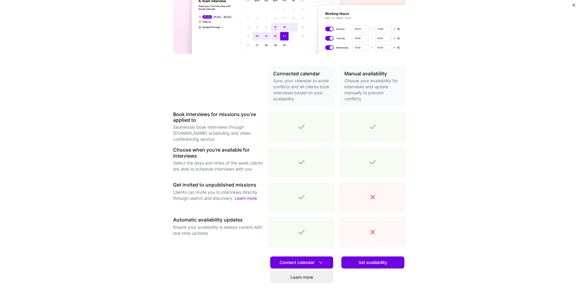
scroll to position [133, 0]
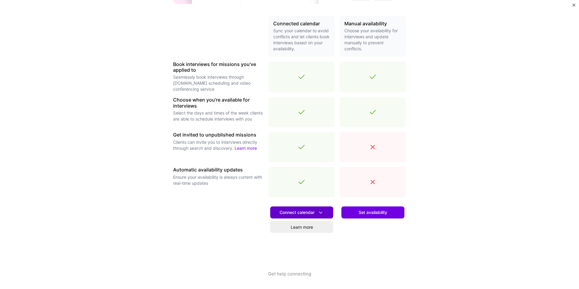
click at [298, 215] on span "Connect calendar" at bounding box center [302, 213] width 44 height 6
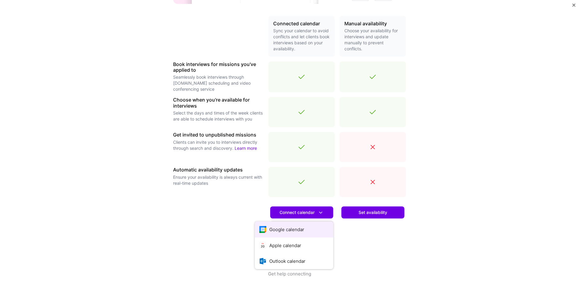
click at [295, 223] on button "Google calendar" at bounding box center [294, 230] width 78 height 16
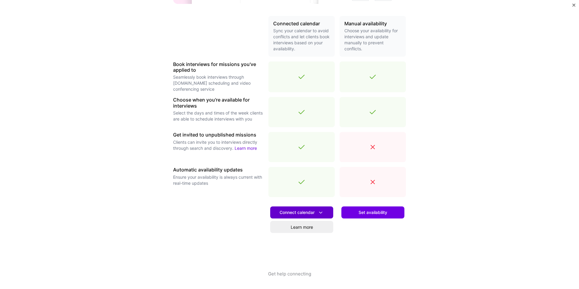
click at [294, 208] on button "Connect calendar" at bounding box center [301, 213] width 63 height 12
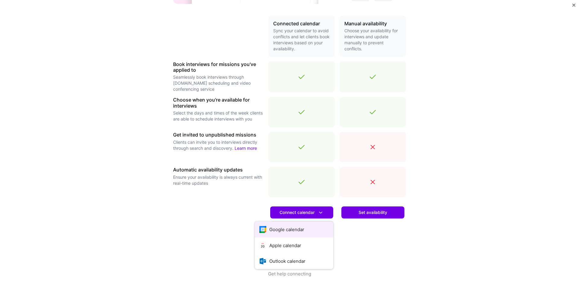
click at [290, 228] on button "Google calendar" at bounding box center [294, 230] width 78 height 16
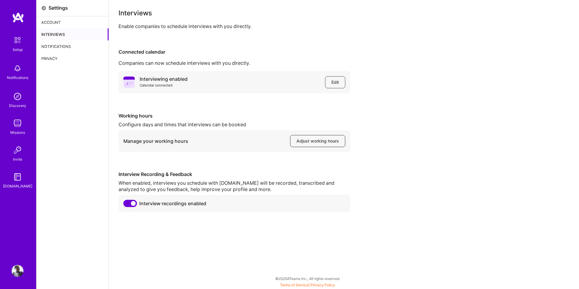
click at [309, 139] on span "Adjust working hours" at bounding box center [317, 141] width 43 height 6
click at [51, 45] on div "Notifications" at bounding box center [72, 46] width 72 height 12
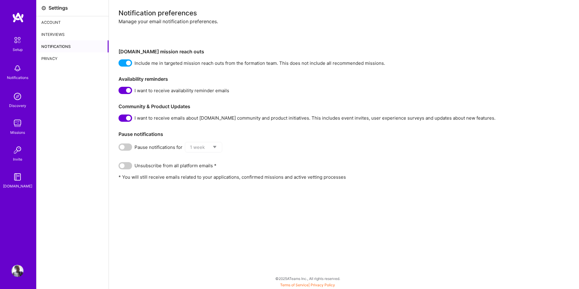
click at [19, 42] on img at bounding box center [17, 40] width 13 height 13
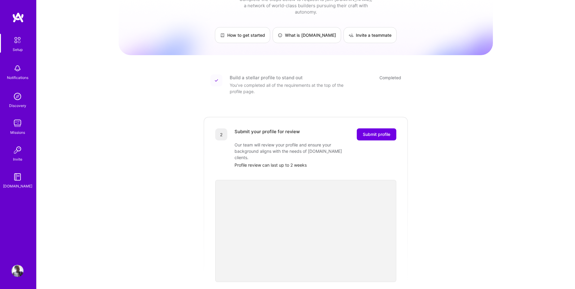
scroll to position [11, 0]
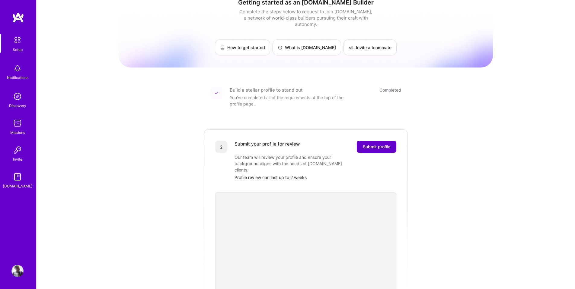
click at [379, 144] on span "Submit profile" at bounding box center [376, 147] width 27 height 6
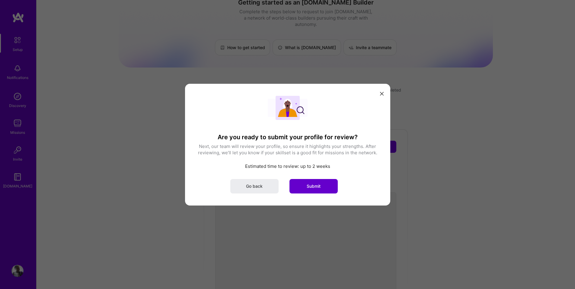
click at [329, 183] on button "Submit" at bounding box center [313, 186] width 48 height 14
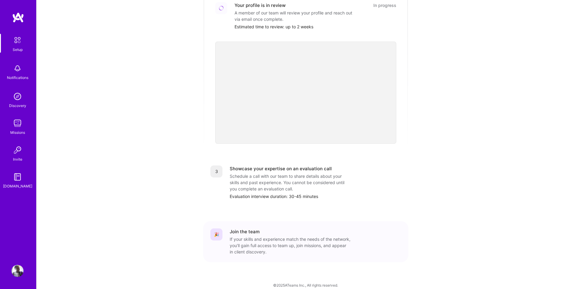
scroll to position [150, 0]
click at [18, 69] on img at bounding box center [17, 68] width 12 height 12
click at [17, 92] on img at bounding box center [17, 96] width 12 height 12
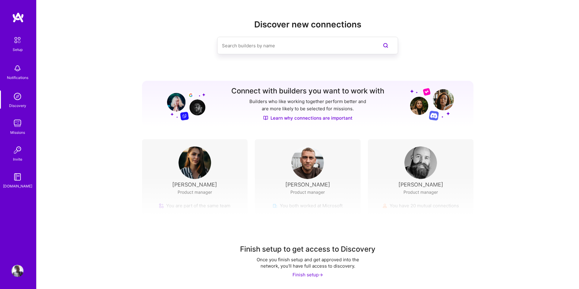
click at [312, 272] on div "Finish setup ->" at bounding box center [308, 275] width 30 height 6
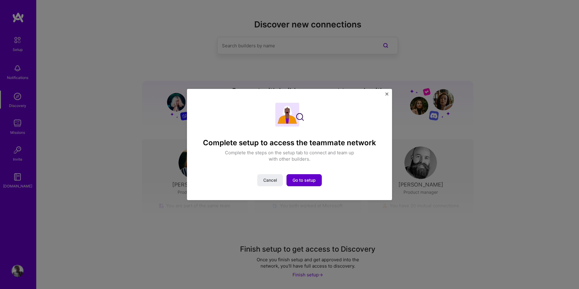
click at [312, 178] on span "Go to setup" at bounding box center [304, 180] width 23 height 6
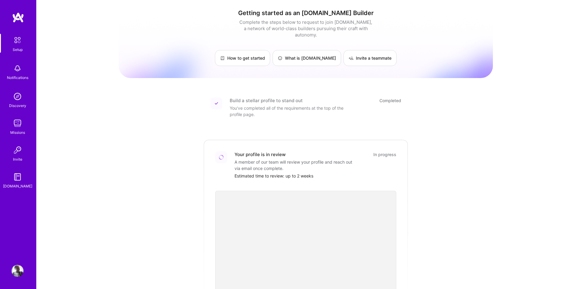
click at [19, 123] on img at bounding box center [17, 123] width 12 height 12
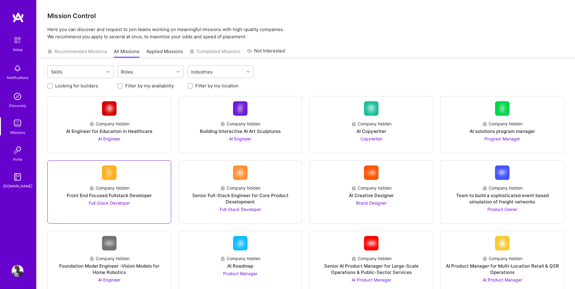
click at [110, 192] on div "Company hidden Front End Focused Fullstack Developer Full-Stack Developer" at bounding box center [108, 193] width 113 height 26
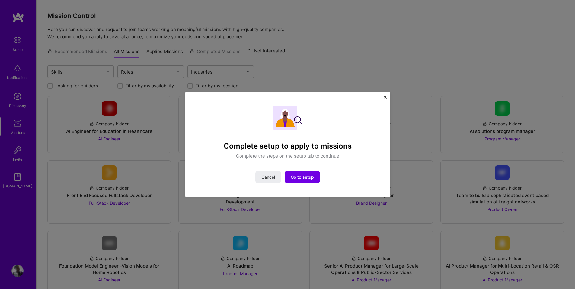
click at [385, 97] on img "Close" at bounding box center [384, 97] width 3 height 3
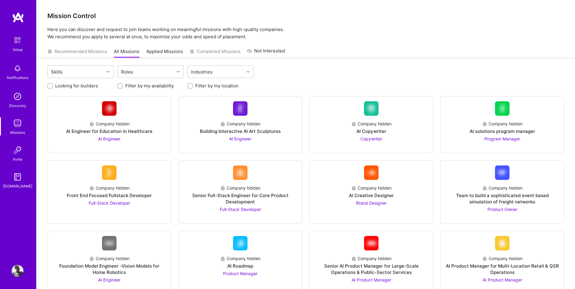
click at [24, 176] on link "[DOMAIN_NAME]" at bounding box center [17, 180] width 37 height 18
